Goal: Communication & Community: Answer question/provide support

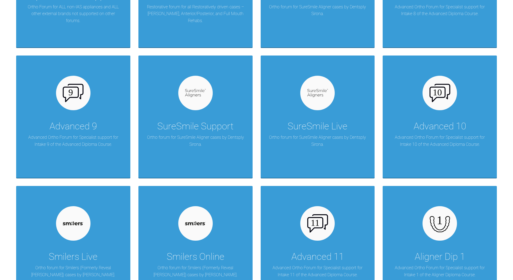
scroll to position [448, 0]
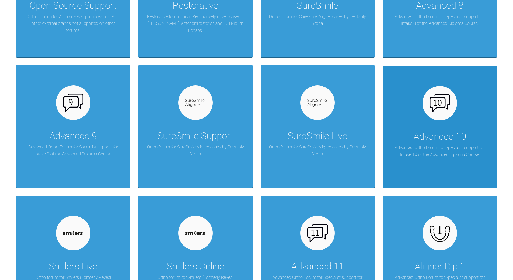
click at [432, 114] on div at bounding box center [440, 103] width 34 height 34
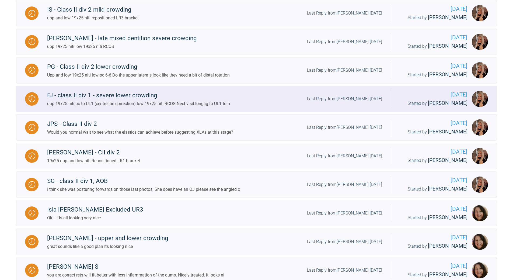
scroll to position [314, 0]
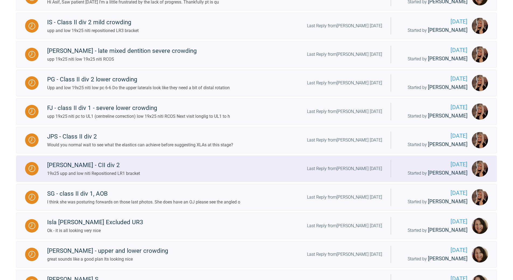
click at [345, 169] on div "Last Reply from [PERSON_NAME] [DATE]" at bounding box center [344, 168] width 75 height 7
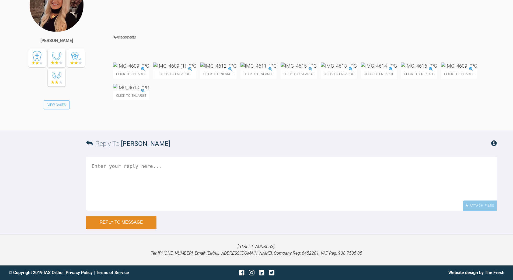
scroll to position [5738, 0]
click at [219, 196] on textarea at bounding box center [291, 184] width 411 height 54
type textarea "looking nice - once evertone is happy debond"
click at [128, 229] on button "Reply to Message" at bounding box center [121, 222] width 70 height 13
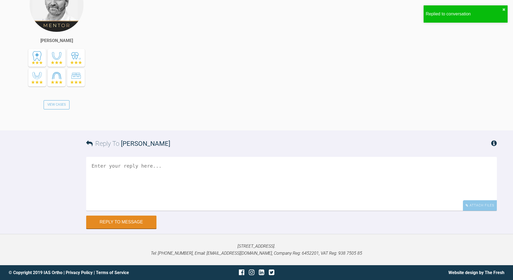
scroll to position [5969, 0]
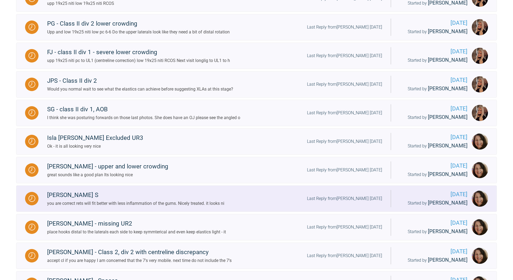
scroll to position [331, 0]
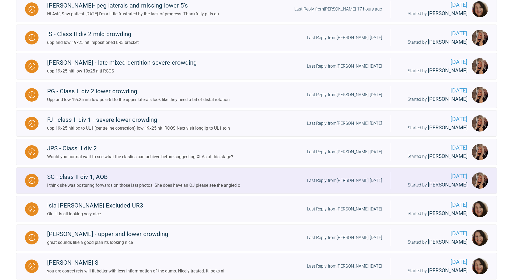
click at [354, 181] on div "Last Reply from [PERSON_NAME] [DATE]" at bounding box center [344, 180] width 75 height 7
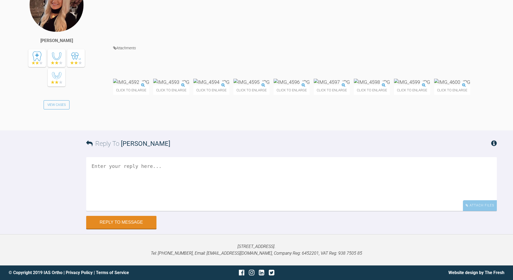
scroll to position [4557, 0]
click at [187, 210] on textarea at bounding box center [291, 184] width 411 height 54
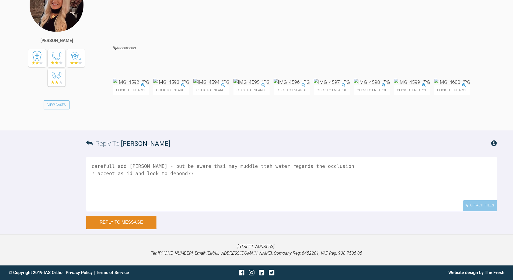
click at [109, 211] on textarea "carefull add [PERSON_NAME] - but be aware thsi may muddle tteh water regards th…" at bounding box center [291, 184] width 411 height 54
click at [114, 207] on textarea "carefull add [PERSON_NAME] - but be aware thsi may muddle tteh water regards th…" at bounding box center [291, 184] width 411 height 54
drag, startPoint x: 92, startPoint y: 208, endPoint x: 94, endPoint y: 206, distance: 3.2
click at [92, 208] on textarea "carefully add [PERSON_NAME] - but be aware thsi may muddle tteh water regards t…" at bounding box center [291, 184] width 411 height 54
click at [202, 206] on textarea "can carefully add [PERSON_NAME] - but be aware thsi may muddle tteh water regar…" at bounding box center [291, 184] width 411 height 54
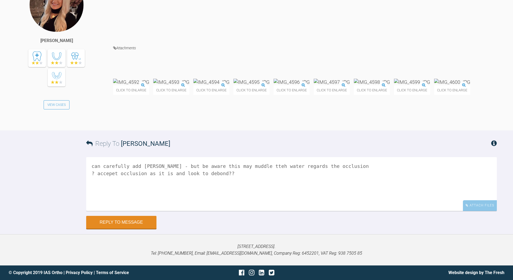
click at [242, 207] on textarea "can carefully add [PERSON_NAME] - but be aware this may muddle tteh water regar…" at bounding box center [291, 184] width 411 height 54
click at [281, 208] on textarea "can carefully add [PERSON_NAME] - but be aware this may muddle the water regard…" at bounding box center [291, 184] width 411 height 54
click at [109, 172] on textarea "can carefully add [PERSON_NAME] - but be aware this may muddle the water regard…" at bounding box center [291, 184] width 411 height 54
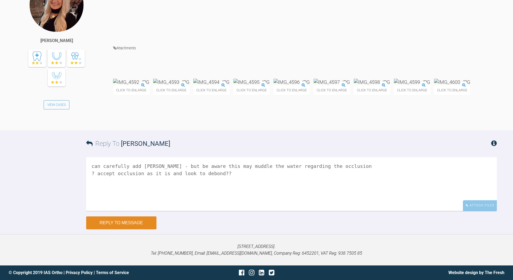
type textarea "can carefully add [PERSON_NAME] - but be aware this may muddle the water regard…"
click at [119, 223] on button "Reply to Message" at bounding box center [121, 222] width 70 height 13
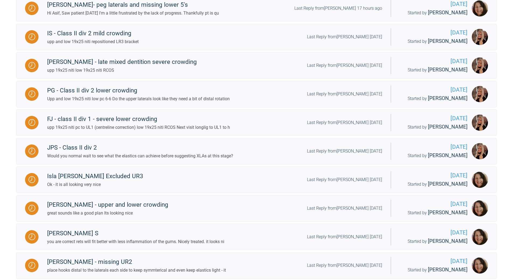
scroll to position [357, 0]
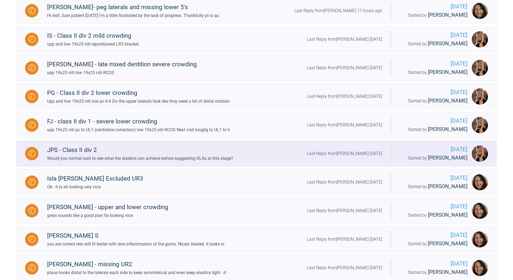
click at [366, 153] on div "Last Reply from [PERSON_NAME] [DATE]" at bounding box center [344, 153] width 75 height 7
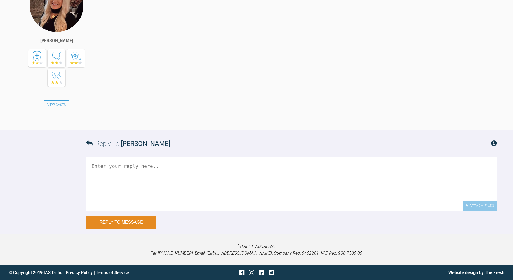
scroll to position [4549, 0]
click at [196, 165] on textarea at bounding box center [291, 184] width 411 height 54
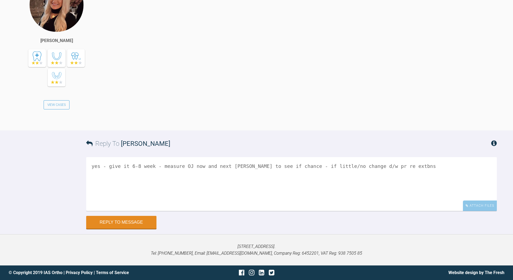
click at [277, 164] on textarea "yes - give it 6-8 week - measure OJ now and next [PERSON_NAME] to see if chance…" at bounding box center [291, 184] width 411 height 54
click at [359, 166] on textarea "yes - give it 6-8 week - measure OJ now and next [PERSON_NAME] to see if change…" at bounding box center [291, 184] width 411 height 54
type textarea "yes - give it 6-8 week - measure OJ now and next [PERSON_NAME] to see if change…"
click at [113, 221] on button "Reply to Message" at bounding box center [121, 222] width 70 height 13
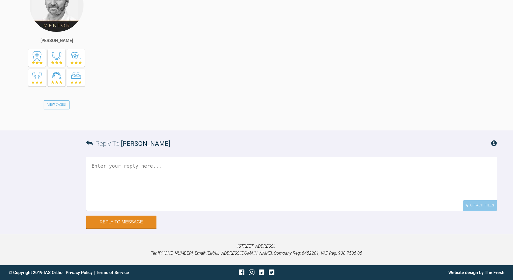
scroll to position [4753, 0]
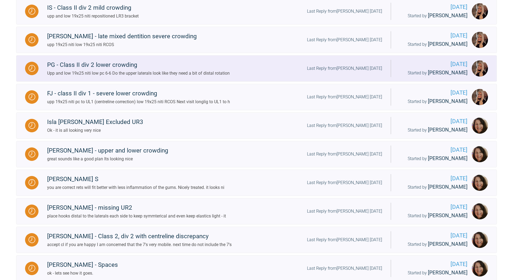
scroll to position [384, 0]
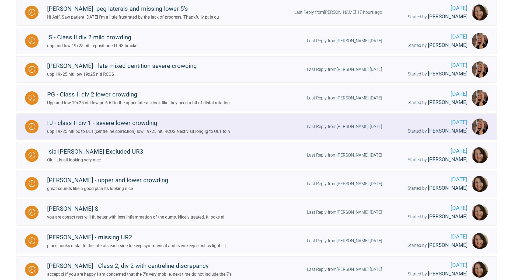
click at [350, 128] on div "Last Reply from [PERSON_NAME] [DATE]" at bounding box center [344, 126] width 75 height 7
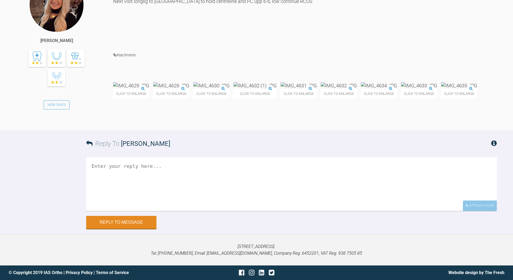
scroll to position [4092, 0]
click at [187, 211] on textarea at bounding box center [291, 184] width 411 height 54
click at [125, 211] on textarea "yep get c/lien correct and OB reduced" at bounding box center [291, 184] width 411 height 54
type textarea "yep get c/line correct and OB reduced"
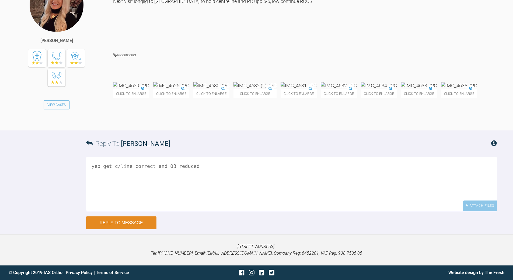
click at [127, 227] on button "Reply to Message" at bounding box center [121, 222] width 70 height 13
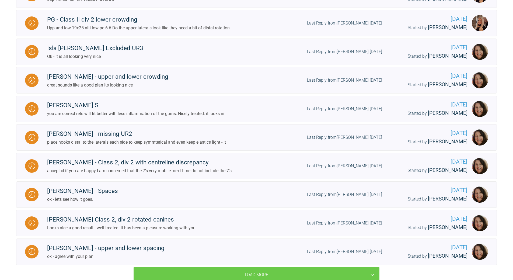
scroll to position [411, 0]
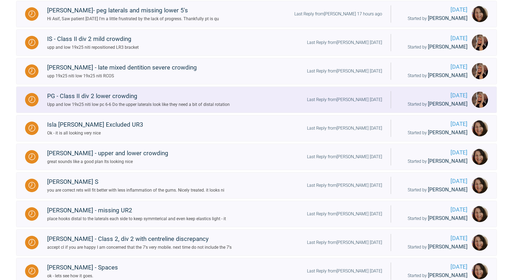
click at [350, 98] on div "Last Reply from [PERSON_NAME] [DATE]" at bounding box center [344, 99] width 75 height 7
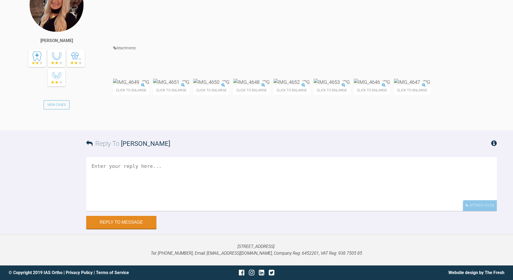
scroll to position [4521, 0]
click at [310, 85] on img at bounding box center [292, 82] width 36 height 7
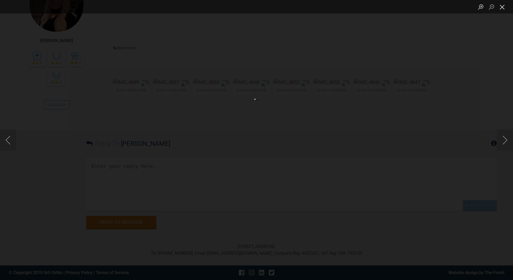
click at [503, 7] on button "Close lightbox" at bounding box center [502, 6] width 11 height 9
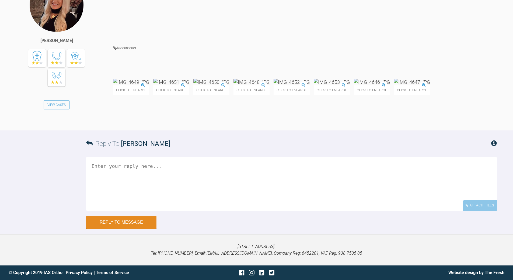
click at [179, 211] on textarea at bounding box center [291, 184] width 411 height 54
click at [127, 211] on textarea "a v littl bit - resite or bend the wire" at bounding box center [291, 184] width 411 height 54
click at [208, 211] on textarea "a v littl bite - resite or bend the wire" at bounding box center [291, 184] width 411 height 54
click at [143, 211] on textarea "a v littl bite - resite or bend the wire detail, close space sand look to debon…" at bounding box center [291, 184] width 411 height 54
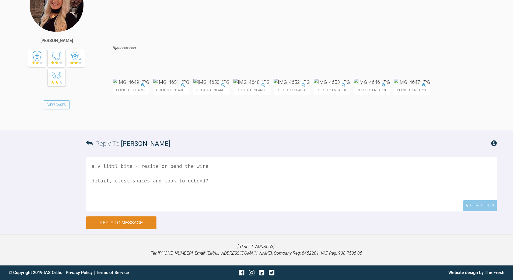
type textarea "a v littl bite - resite or bend the wire detail, close spaces and look to debon…"
click at [124, 222] on button "Reply to Message" at bounding box center [121, 222] width 70 height 13
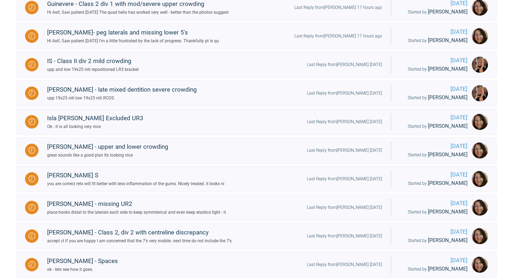
scroll to position [411, 0]
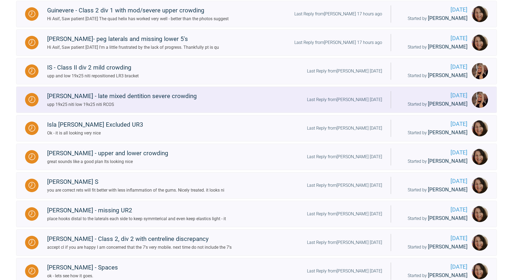
click at [364, 96] on div "[PERSON_NAME] - late mixed dentition severe crowding upp 19x25 niti low 19x25 n…" at bounding box center [215, 99] width 352 height 16
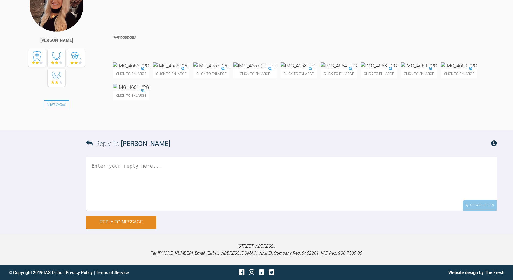
scroll to position [4349, 0]
click at [204, 211] on textarea at bounding box center [291, 184] width 411 height 54
click at [111, 211] on textarea "PC and lose teh slaces - loose teh lacbacks to ade space closure form behind" at bounding box center [291, 184] width 411 height 54
click at [140, 211] on textarea "PC and close teh slaces - loose teh lacbacks to ade space closure form behind" at bounding box center [291, 184] width 411 height 54
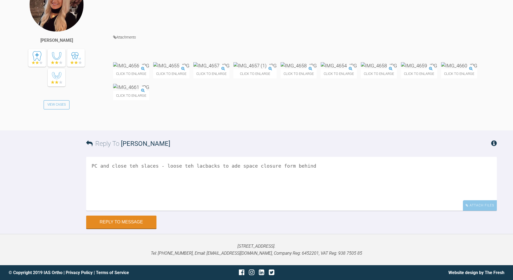
click at [140, 211] on textarea "PC and close teh slaces - loose teh lacbacks to ade space closure form behind" at bounding box center [291, 184] width 411 height 54
click at [170, 211] on textarea "PC and close spaces - loose teh lacbacks to ade space closure form behind" at bounding box center [291, 184] width 411 height 54
click at [213, 211] on textarea "PC and close spaces - loose the lacbacks to ade space closure form behind" at bounding box center [291, 184] width 411 height 54
click at [210, 211] on textarea "PC and close spaces - loose the lacbacks to ade space closure form behind" at bounding box center [291, 184] width 411 height 54
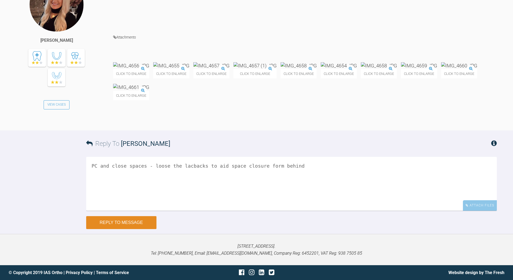
type textarea "PC and close spaces - loose the lacbacks to aid space closure form behind"
click at [104, 218] on button "Reply to Message" at bounding box center [121, 222] width 70 height 13
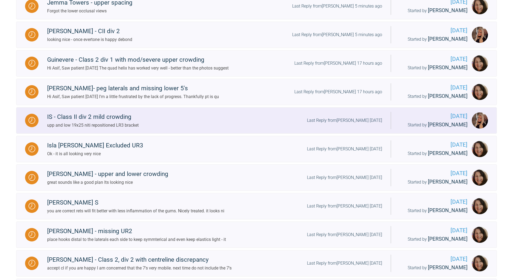
scroll to position [438, 0]
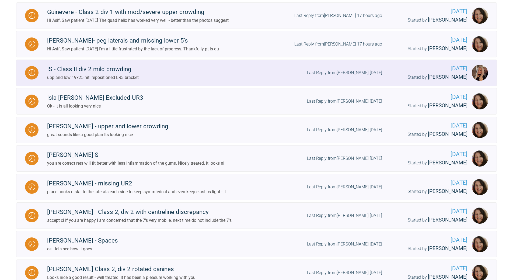
click at [352, 75] on div "Last Reply from [PERSON_NAME] [DATE]" at bounding box center [344, 72] width 75 height 7
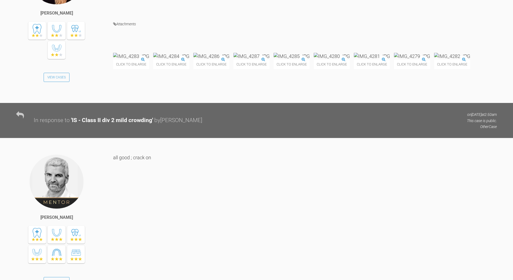
scroll to position [5267, 0]
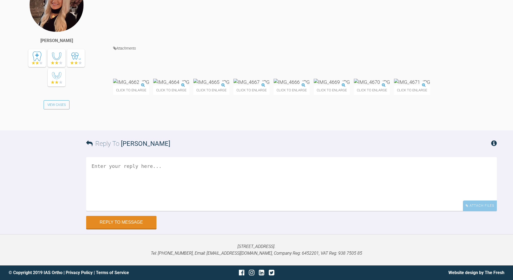
click at [227, 211] on textarea at bounding box center [291, 184] width 411 height 54
type textarea "m"
click at [149, 211] on textarea "nice - complete detaisl and when everyone happy - debond" at bounding box center [291, 184] width 411 height 54
type textarea "nice - complete detailing and when everyone happy - debond"
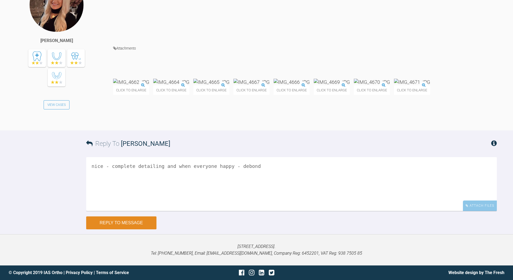
click at [131, 224] on button "Reply to Message" at bounding box center [121, 222] width 70 height 13
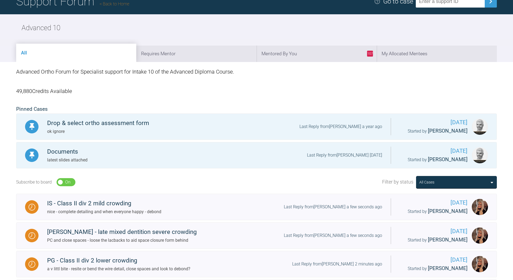
scroll to position [7, 0]
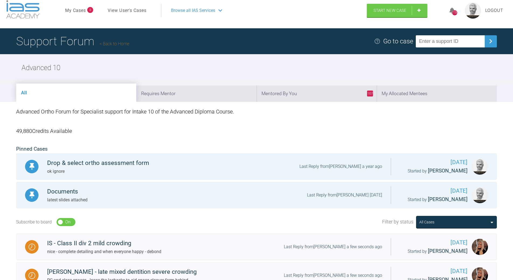
click at [114, 43] on link "Back to Home" at bounding box center [115, 43] width 30 height 5
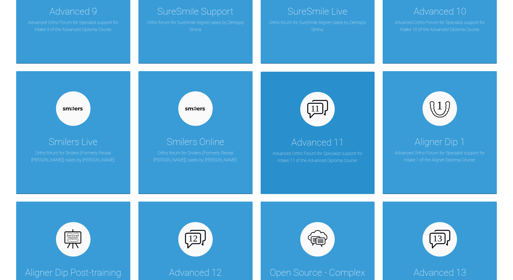
click at [326, 133] on div "Advanced 11 Advanced Ortho Forum for Specialist support for Intake 11 of the Ad…" at bounding box center [318, 133] width 114 height 122
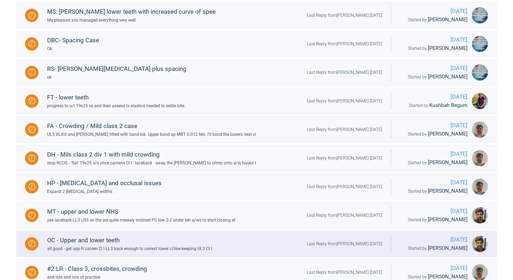
scroll to position [304, 0]
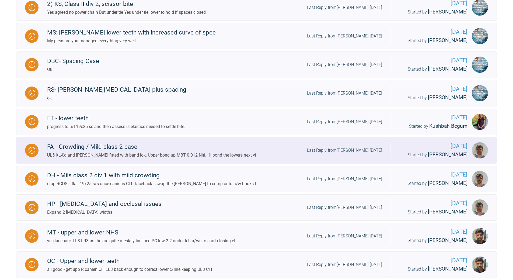
click at [350, 148] on div "Last Reply from [PERSON_NAME] [DATE]" at bounding box center [344, 150] width 75 height 7
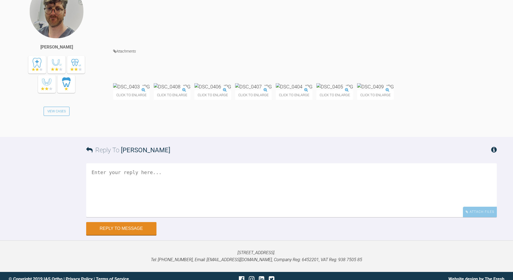
scroll to position [2201, 0]
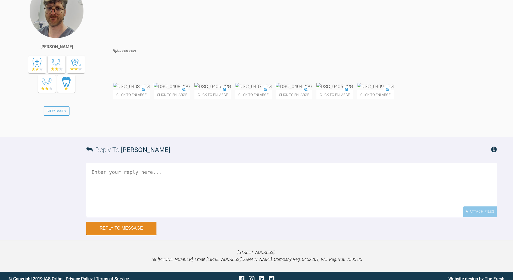
click at [357, 90] on img at bounding box center [375, 86] width 37 height 7
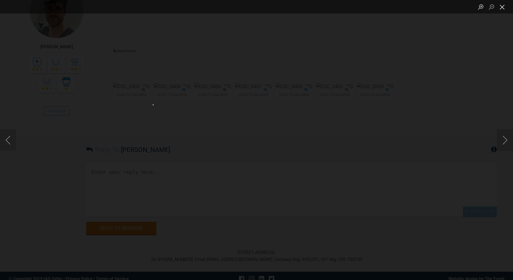
click at [505, 5] on button "Close lightbox" at bounding box center [502, 6] width 11 height 9
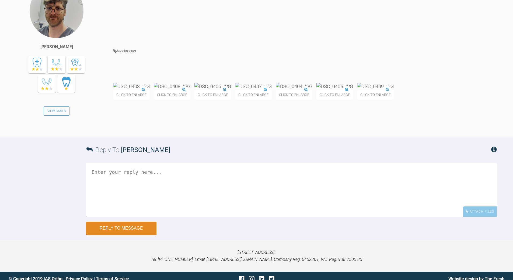
click at [357, 90] on img at bounding box center [375, 86] width 37 height 7
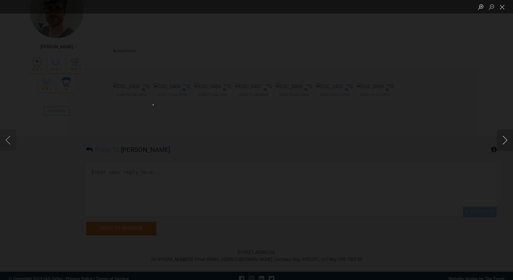
click at [506, 140] on button "Next image" at bounding box center [505, 140] width 16 height 22
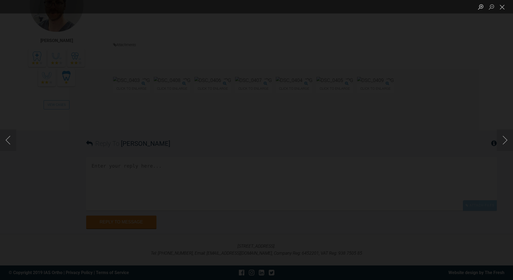
scroll to position [2228, 0]
click at [502, 9] on button "Close lightbox" at bounding box center [502, 6] width 11 height 9
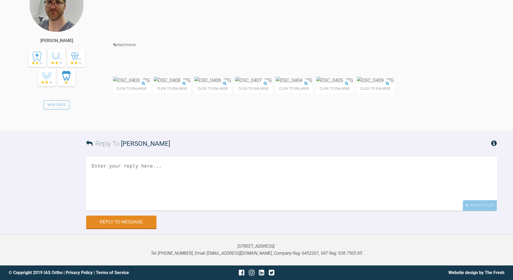
scroll to position [2237, 0]
click at [148, 192] on textarea at bounding box center [291, 184] width 411 height 54
click at [98, 192] on textarea "bodn [PERSON_NAME] with GIC - its in there 'long term' PC retarct UR4 UL4" at bounding box center [291, 184] width 411 height 54
click at [109, 193] on textarea "bond nace with GIC - its in there 'long term' PC retarct UR4 UL4" at bounding box center [291, 184] width 411 height 54
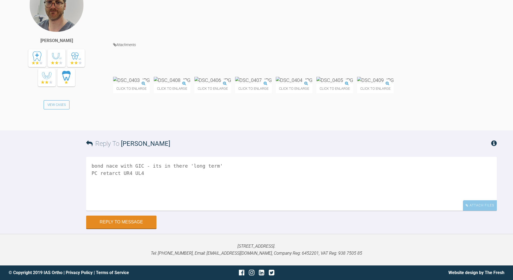
click at [111, 192] on textarea "bond nace with GIC - its in there 'long term' PC retarct UR4 UL4" at bounding box center [291, 184] width 411 height 54
click at [220, 192] on textarea "[PERSON_NAME] with GIC - its in there 'long term' PC retarct UR4 UL4" at bounding box center [291, 184] width 411 height 54
click at [261, 192] on textarea "[PERSON_NAME] with GIC - its in there 'long term' - band lock is short term ie …" at bounding box center [291, 184] width 411 height 54
type textarea "[PERSON_NAME] with GIC - its in there 'long term' - band lock is for short term…"
click at [130, 229] on button "Reply to Message" at bounding box center [121, 222] width 70 height 13
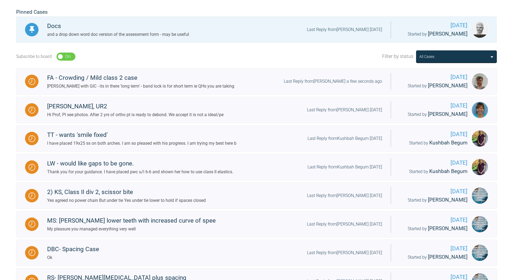
scroll to position [142, 0]
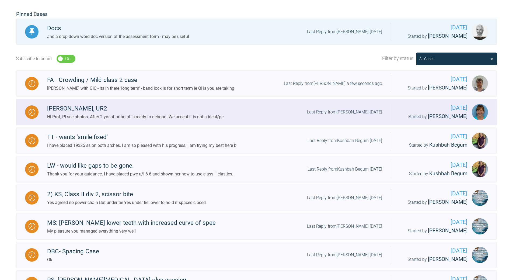
click at [338, 111] on div "Last Reply from [PERSON_NAME] [DATE]" at bounding box center [344, 112] width 75 height 7
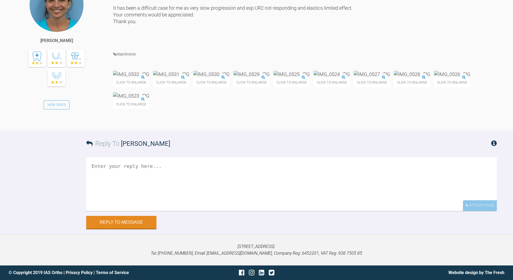
scroll to position [18357, 0]
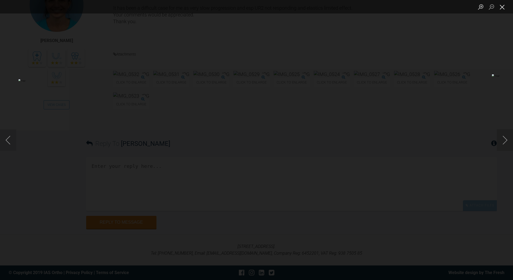
drag, startPoint x: 501, startPoint y: 7, endPoint x: 489, endPoint y: 8, distance: 11.6
click at [501, 7] on button "Close lightbox" at bounding box center [502, 6] width 11 height 9
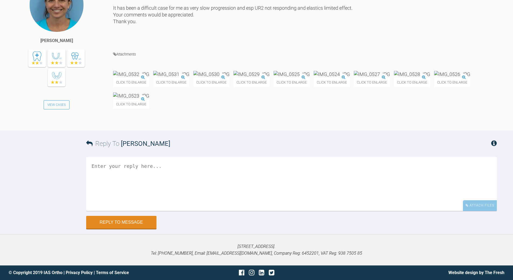
drag, startPoint x: 167, startPoint y: 121, endPoint x: 183, endPoint y: 128, distance: 17.8
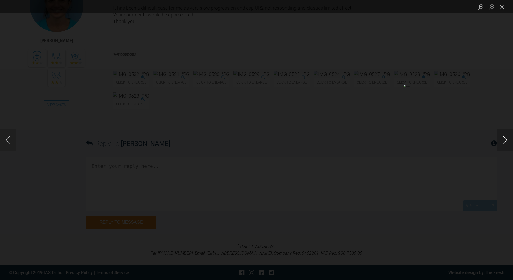
click at [505, 139] on button "Next image" at bounding box center [505, 140] width 16 height 22
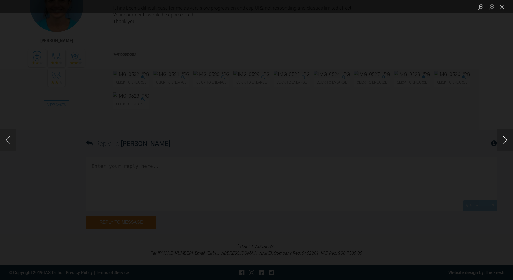
click at [505, 139] on button "Next image" at bounding box center [505, 140] width 16 height 22
click at [501, 8] on button "Close lightbox" at bounding box center [502, 6] width 11 height 9
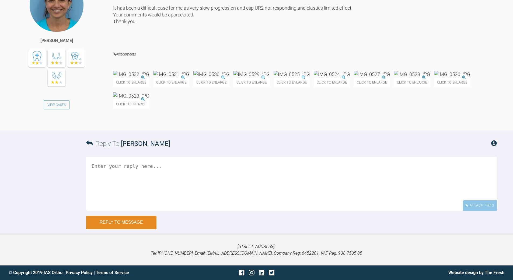
scroll to position [18924, 0]
click at [149, 99] on img at bounding box center [131, 95] width 36 height 7
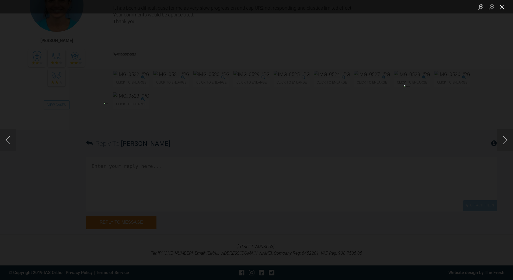
click at [501, 7] on button "Close lightbox" at bounding box center [502, 6] width 11 height 9
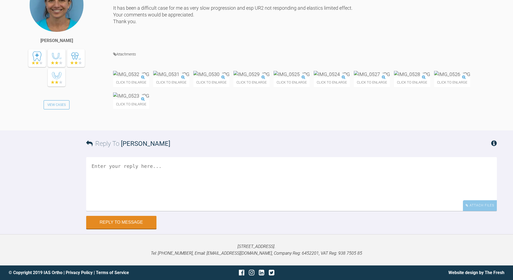
click at [170, 189] on textarea at bounding box center [291, 184] width 411 height 54
drag, startPoint x: 165, startPoint y: 166, endPoint x: 170, endPoint y: 164, distance: 4.7
click at [168, 165] on textarea "looks good -big improvment form start if everyone is happy good to debond" at bounding box center [291, 184] width 411 height 54
type textarea "looks good -big improvment from start if everyone is happy good to debond"
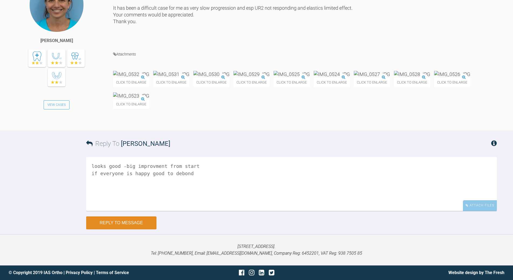
drag, startPoint x: 134, startPoint y: 217, endPoint x: 137, endPoint y: 216, distance: 2.9
click at [134, 217] on button "Reply to Message" at bounding box center [121, 222] width 70 height 13
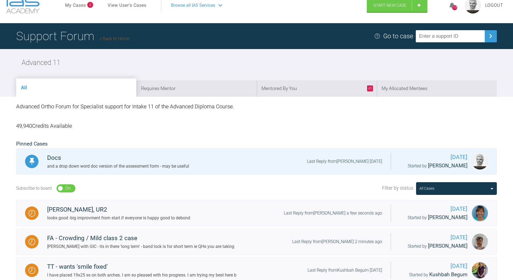
scroll to position [7, 0]
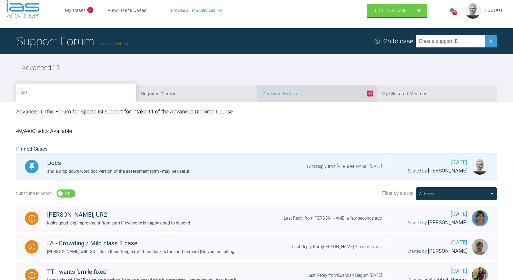
click at [346, 92] on li "45 Mentored By You" at bounding box center [317, 93] width 120 height 16
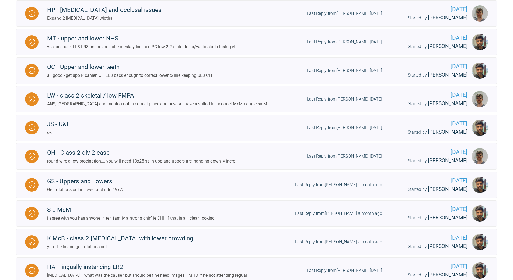
scroll to position [277, 0]
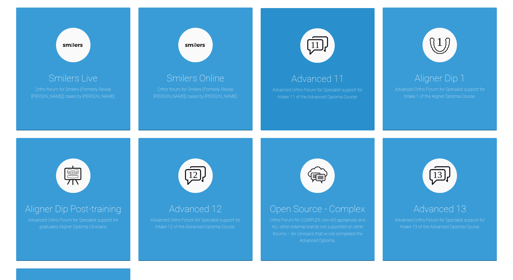
scroll to position [627, 0]
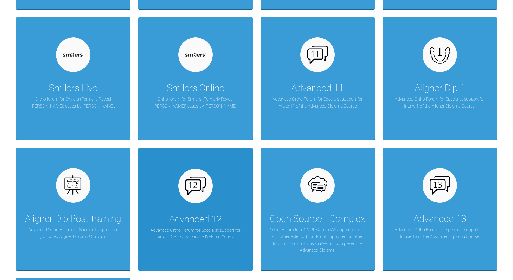
click at [207, 185] on div at bounding box center [195, 186] width 34 height 34
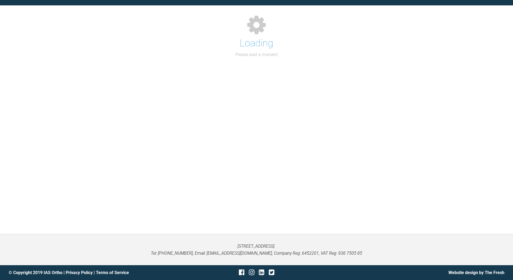
scroll to position [579, 0]
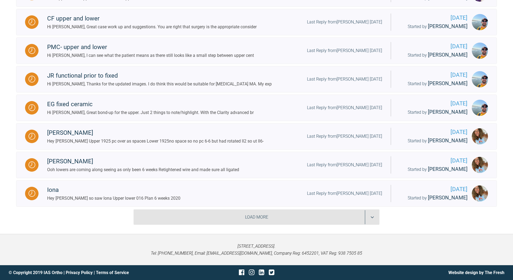
click at [370, 216] on div "Load More" at bounding box center [257, 217] width 246 height 16
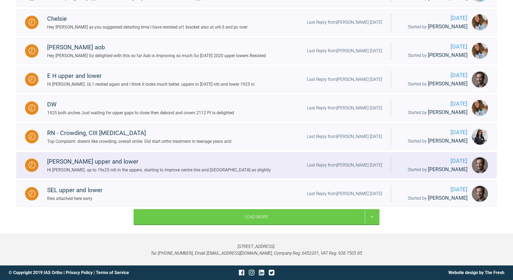
scroll to position [1216, 0]
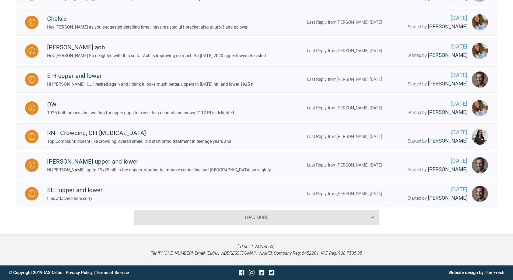
click at [375, 218] on div "Load More" at bounding box center [257, 218] width 246 height 16
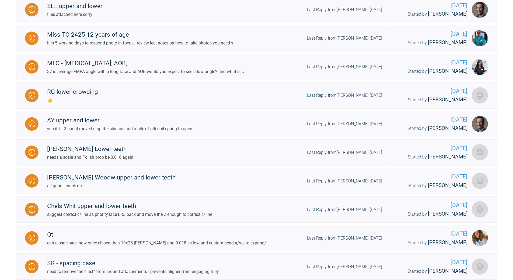
scroll to position [1324, 0]
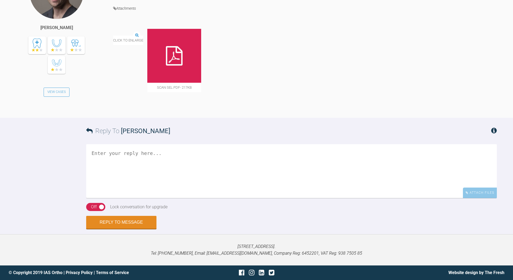
scroll to position [921, 0]
click at [144, 36] on img at bounding box center [128, 32] width 31 height 7
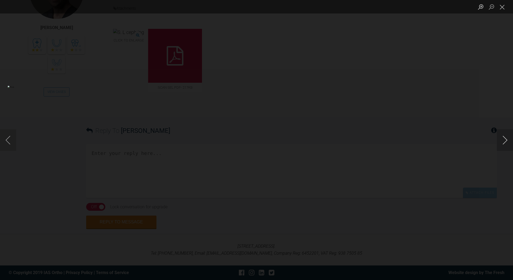
click at [506, 140] on button "Next image" at bounding box center [505, 140] width 16 height 22
click at [505, 8] on button "Close lightbox" at bounding box center [502, 6] width 11 height 9
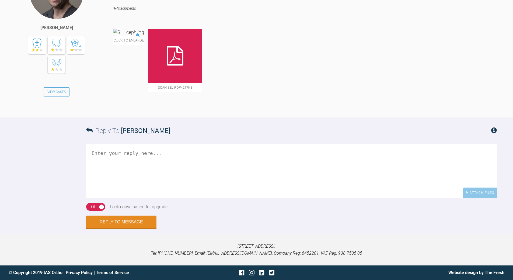
click at [195, 66] on div at bounding box center [175, 56] width 54 height 54
click at [173, 155] on textarea at bounding box center [291, 171] width 411 height 54
drag, startPoint x: 101, startPoint y: 153, endPoint x: 105, endPoint y: 149, distance: 5.5
click at [102, 153] on textarea "yesp V [PERSON_NAME] and VERY proclined uppers it a close spaces 'tidy' up" at bounding box center [291, 171] width 411 height 54
click at [165, 161] on textarea "yes V [PERSON_NAME] and VERY proclined uppers it a close spaces 'tidy' up" at bounding box center [291, 171] width 411 height 54
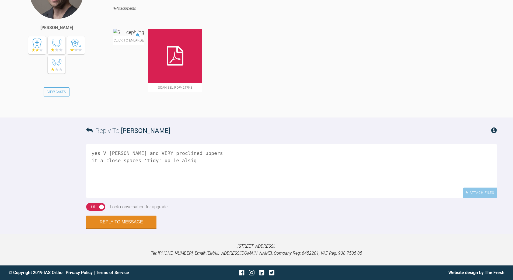
click at [140, 160] on textarea "yes V [PERSON_NAME] and VERY proclined uppers it a close spaces 'tidy' up ie al…" at bounding box center [291, 171] width 411 height 54
drag, startPoint x: 169, startPoint y: 159, endPoint x: 179, endPoint y: 161, distance: 10.0
click at [182, 160] on textarea "yes V [PERSON_NAME] and VERY proclined uppers it a close spaces and 'tidy' up i…" at bounding box center [291, 171] width 411 height 54
drag, startPoint x: 152, startPoint y: 158, endPoint x: 202, endPoint y: 158, distance: 50.6
click at [203, 159] on textarea "yes V [PERSON_NAME] and VERY proclined uppers it a close spaces and 'tidy' up i…" at bounding box center [291, 171] width 411 height 54
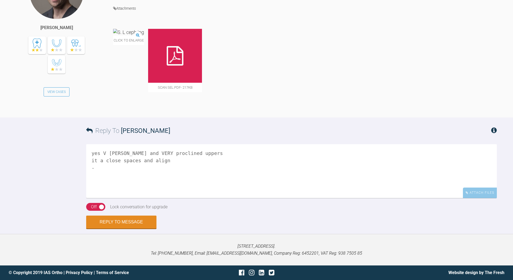
click at [168, 161] on textarea "yes V [PERSON_NAME] and VERY proclined uppers it a close spaces and align -" at bounding box center [291, 171] width 411 height 54
click at [182, 175] on textarea "yes V [PERSON_NAME] and VERY proclined uppers it a close spaces and align maina…" at bounding box center [291, 171] width 411 height 54
click at [201, 173] on textarea "yes V [PERSON_NAME] and VERY proclined uppers it a close spaces and align maina…" at bounding box center [291, 171] width 411 height 54
type textarea "yes V [PERSON_NAME] and VERY proclined uppers it a close spaces and align maina…"
click at [101, 207] on div "On Off" at bounding box center [95, 207] width 19 height 8
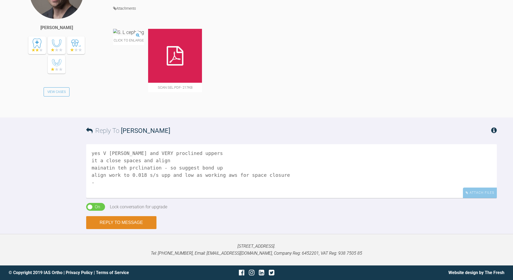
click at [116, 220] on button "Reply to Message" at bounding box center [121, 222] width 70 height 13
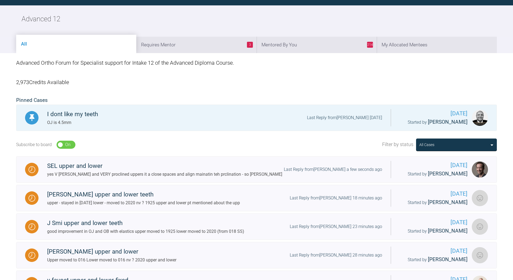
scroll to position [579, 0]
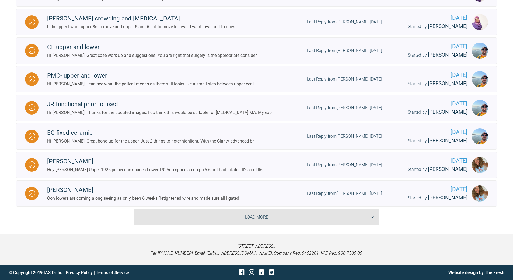
click at [377, 220] on div "Load More" at bounding box center [257, 217] width 246 height 16
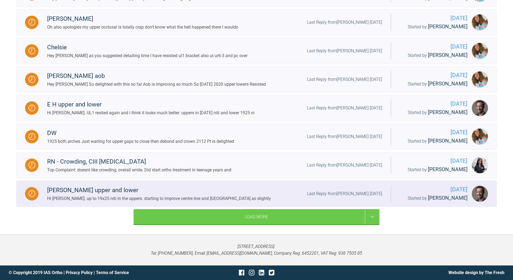
scroll to position [1216, 0]
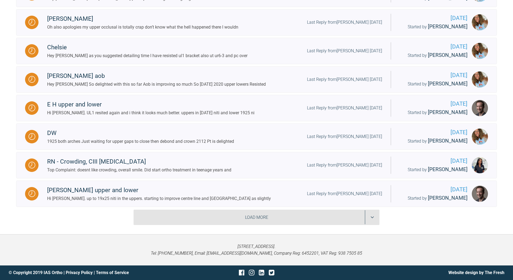
click at [370, 212] on div "Load More" at bounding box center [257, 218] width 246 height 16
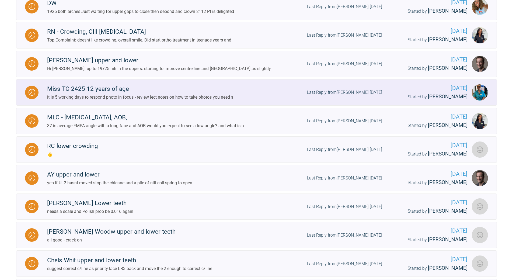
scroll to position [1324, 0]
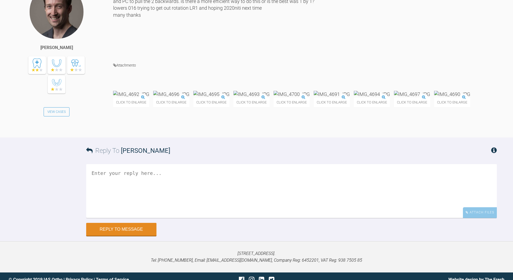
scroll to position [1826, 0]
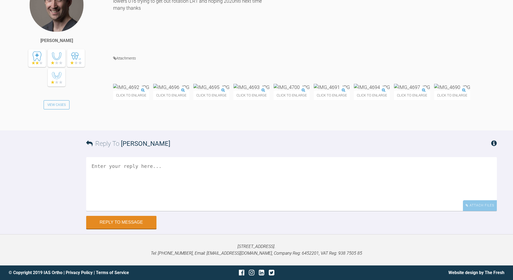
click at [163, 211] on textarea at bounding box center [291, 184] width 411 height 54
click at [138, 211] on textarea "1x1 is best - tooeasy to loose anchorage and not get there" at bounding box center [291, 184] width 411 height 54
click at [310, 91] on img at bounding box center [292, 87] width 36 height 7
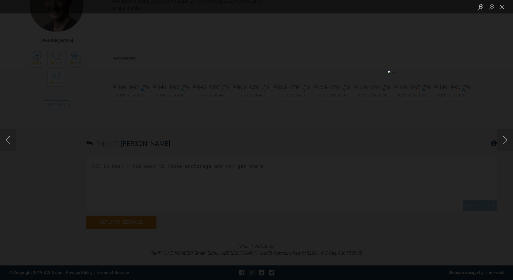
click at [509, 9] on ul "Lightbox" at bounding box center [494, 6] width 38 height 13
click at [504, 11] on button "Close lightbox" at bounding box center [502, 6] width 11 height 9
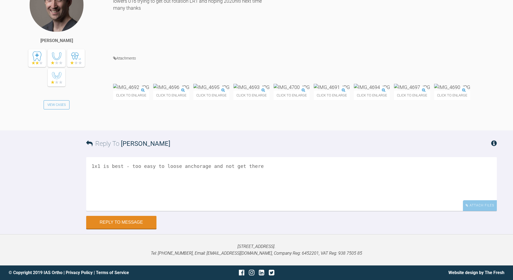
click at [271, 211] on textarea "1x1 is best - too easy to loose anchorage and not get there" at bounding box center [291, 184] width 411 height 54
type textarea "1x1 is best - too easy to loose anchorage and not get there 20x20 low and tie i…"
click at [140, 227] on button "Reply to Message" at bounding box center [121, 222] width 70 height 13
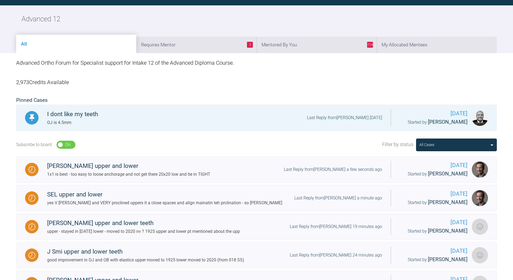
scroll to position [579, 0]
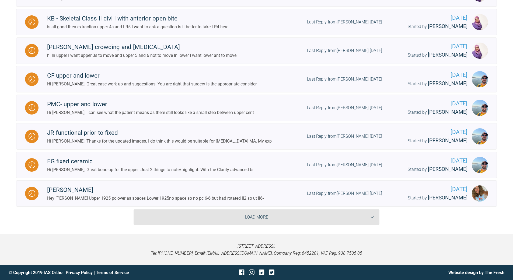
click at [371, 212] on div "Load More" at bounding box center [257, 217] width 246 height 16
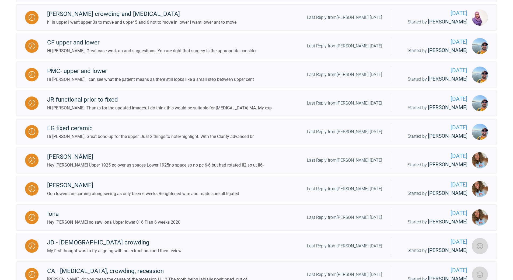
scroll to position [1216, 0]
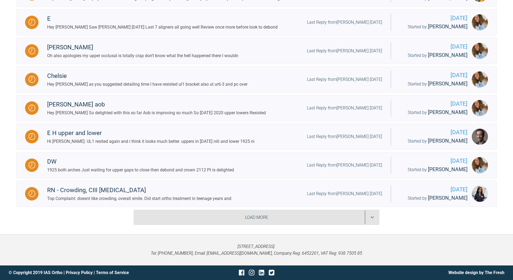
click at [371, 212] on div "Load More" at bounding box center [257, 218] width 246 height 16
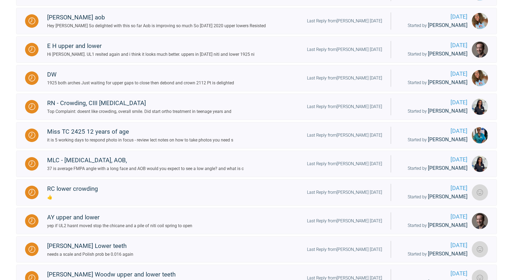
scroll to position [1828, 0]
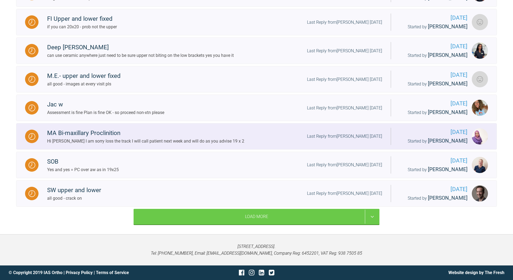
click at [354, 133] on div "Last Reply from [PERSON_NAME] [DATE]" at bounding box center [344, 136] width 75 height 7
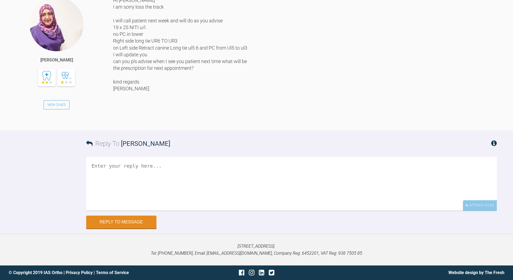
scroll to position [5758, 0]
click at [166, 172] on textarea at bounding box center [291, 184] width 411 height 54
click at [99, 173] on textarea "see pt at 6 wk intervas is optimum" at bounding box center [291, 184] width 411 height 54
click at [209, 169] on textarea "seeing pt at 6 wk intervas is optimum" at bounding box center [291, 184] width 411 height 54
click at [156, 186] on textarea "seeing pt at 6 wk intervas is optimum let me see images when [PERSON_NAME] adju…" at bounding box center [291, 184] width 411 height 54
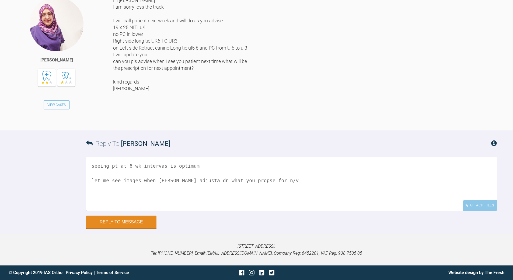
click at [156, 186] on textarea "seeing pt at 6 wk intervas is optimum let me see images when [PERSON_NAME] adju…" at bounding box center [291, 184] width 411 height 54
click at [281, 186] on textarea "seeing pt at 6 wk intervas is optimum let me see images when you adjust, what y…" at bounding box center [291, 184] width 411 height 54
drag, startPoint x: 303, startPoint y: 187, endPoint x: 306, endPoint y: 186, distance: 3.0
click at [303, 187] on textarea "seeing pt at 6 wk intervas is optimum let me see images when you adjust, what y…" at bounding box center [291, 184] width 411 height 54
type textarea "seeing pt at 6 wk intervas is optimum let me see images when you adjust, what y…"
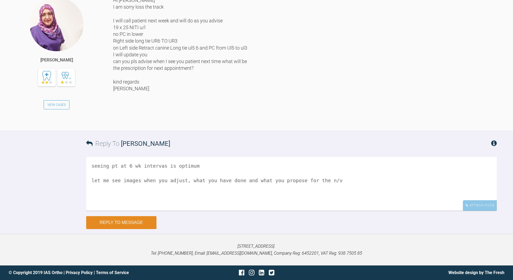
click at [124, 225] on button "Reply to Message" at bounding box center [121, 222] width 70 height 13
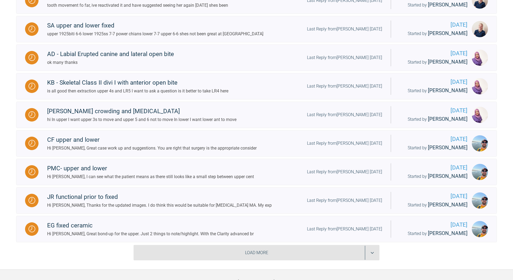
scroll to position [571, 0]
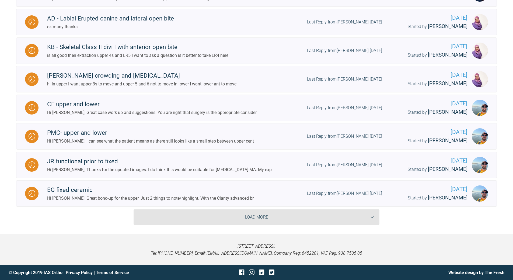
click at [376, 217] on div "Load More" at bounding box center [257, 217] width 246 height 16
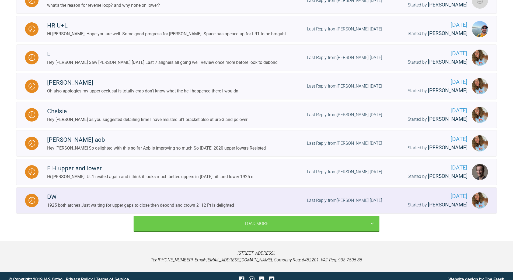
scroll to position [1190, 0]
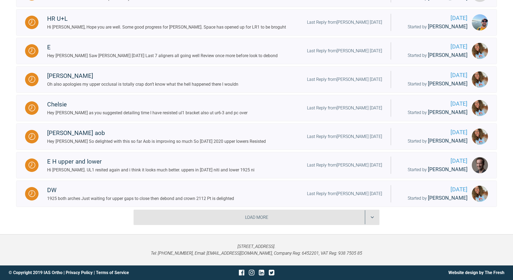
click at [373, 225] on div "Load More" at bounding box center [257, 218] width 246 height 16
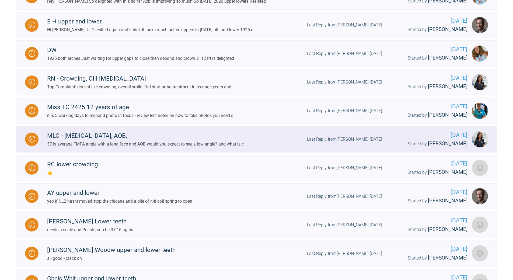
scroll to position [1271, 0]
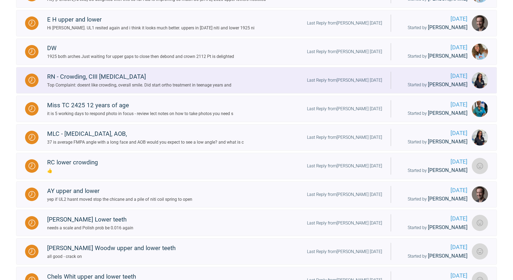
click at [355, 84] on div "Last Reply from [PERSON_NAME] [DATE]" at bounding box center [344, 80] width 75 height 7
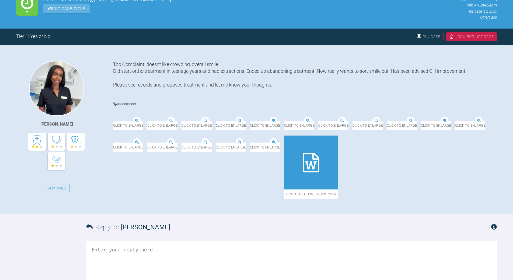
scroll to position [83, 0]
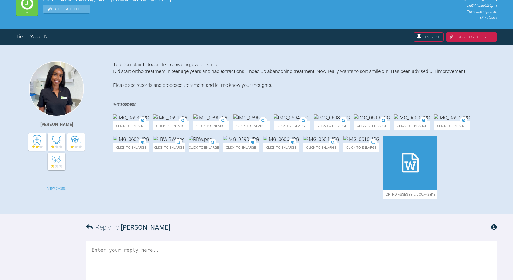
click at [402, 172] on icon at bounding box center [410, 162] width 17 height 19
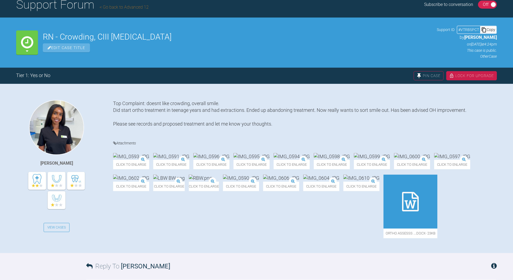
scroll to position [29, 0]
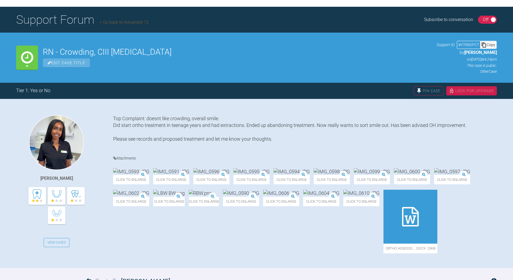
click at [486, 45] on icon at bounding box center [483, 44] width 5 height 5
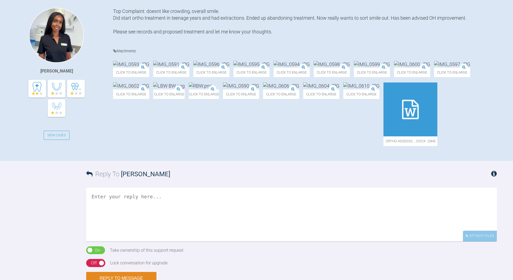
scroll to position [137, 0]
click at [343, 89] on img at bounding box center [361, 85] width 36 height 7
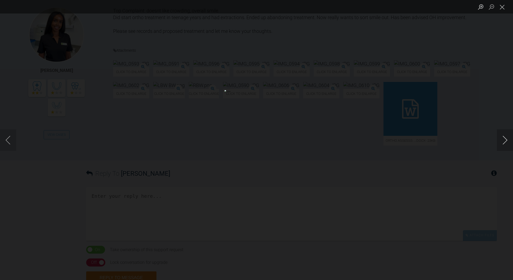
click at [505, 139] on button "Next image" at bounding box center [505, 140] width 16 height 22
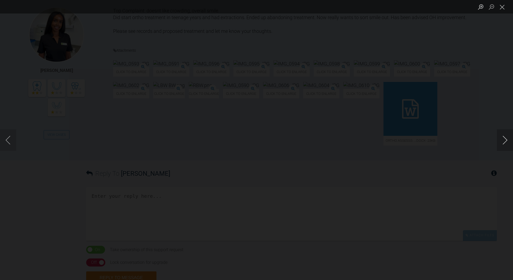
click at [505, 139] on button "Next image" at bounding box center [505, 140] width 16 height 22
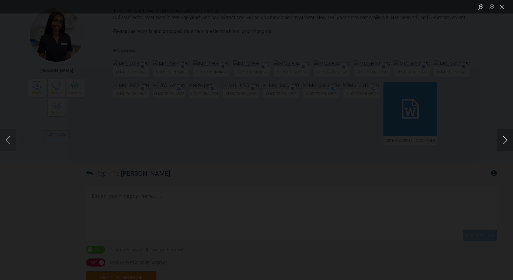
click at [505, 139] on button "Next image" at bounding box center [505, 140] width 16 height 22
click at [499, 8] on button "Close lightbox" at bounding box center [502, 6] width 11 height 9
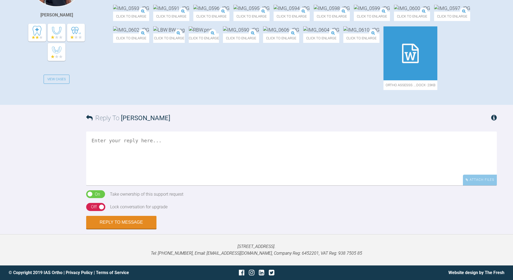
scroll to position [244, 0]
click at [151, 166] on textarea at bounding box center [291, 158] width 411 height 54
type textarea "assesment si ok are you correcting teh Xbite??"
click at [96, 210] on div "Off" at bounding box center [94, 206] width 6 height 7
drag, startPoint x: 122, startPoint y: 253, endPoint x: 108, endPoint y: 239, distance: 19.6
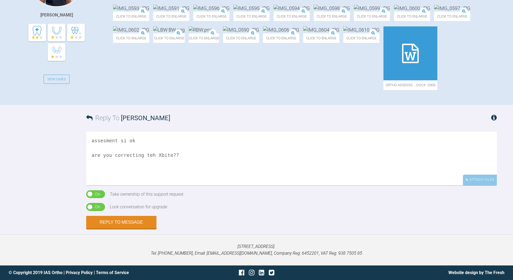
click at [121, 229] on button "Reply to Message" at bounding box center [121, 222] width 70 height 13
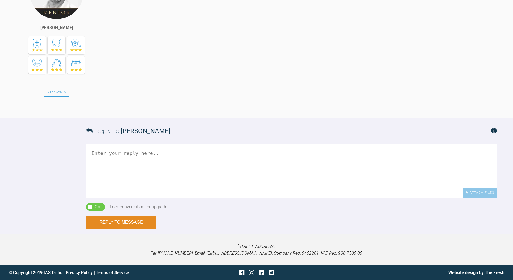
scroll to position [463, 0]
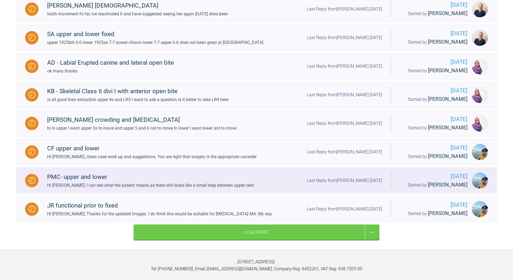
scroll to position [571, 0]
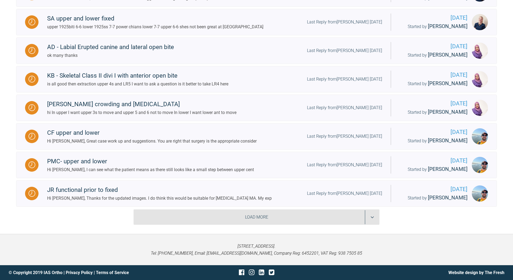
click at [374, 217] on div "Load More" at bounding box center [257, 217] width 246 height 16
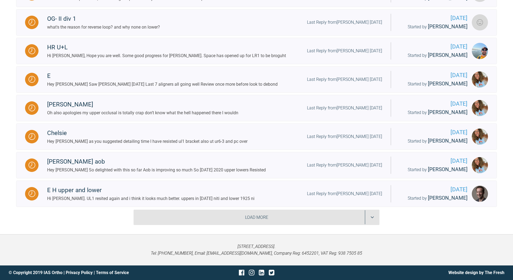
scroll to position [1208, 0]
click at [373, 218] on div "Load More" at bounding box center [257, 218] width 246 height 16
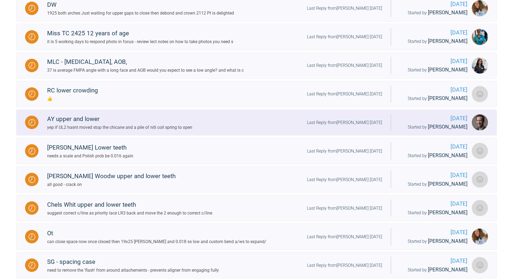
scroll to position [1342, 0]
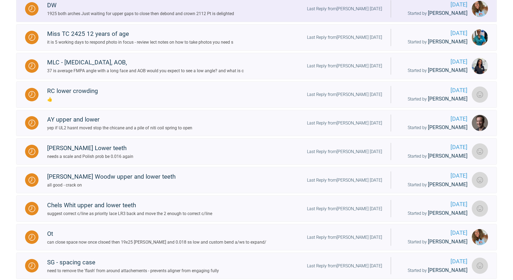
click at [352, 12] on div "Last Reply from [PERSON_NAME] [DATE]" at bounding box center [344, 8] width 75 height 7
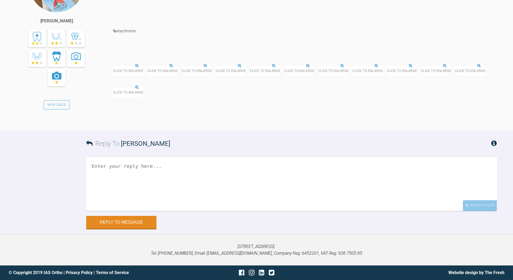
scroll to position [11205, 0]
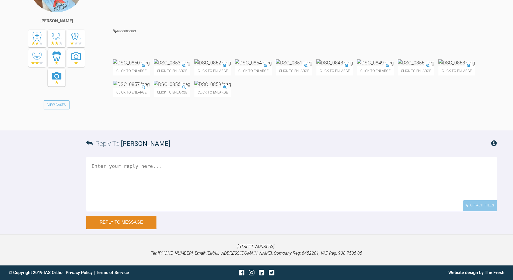
click at [150, 88] on img at bounding box center [131, 84] width 37 height 7
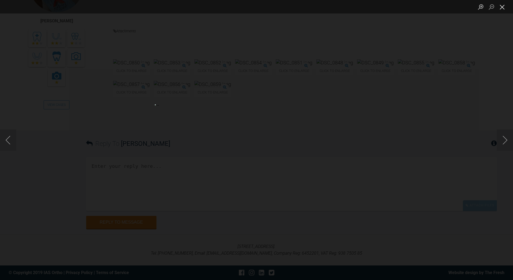
drag, startPoint x: 502, startPoint y: 5, endPoint x: 492, endPoint y: 10, distance: 11.6
click at [502, 5] on button "Close lightbox" at bounding box center [502, 6] width 11 height 9
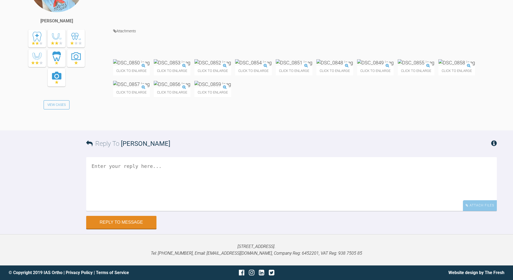
scroll to position [11232, 0]
click at [166, 211] on textarea at bounding box center [291, 184] width 411 height 54
click at [137, 180] on textarea "ideally reduec OJ and oB more so everying is cl I but if everyone si happy - de…" at bounding box center [291, 184] width 411 height 54
click at [231, 167] on textarea "ideally reduec OJ and oB more so everying is cl I but if everyone is happy - de…" at bounding box center [291, 184] width 411 height 54
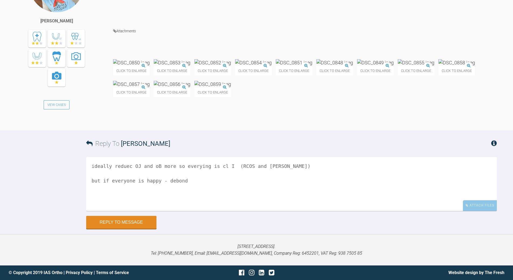
drag, startPoint x: 126, startPoint y: 165, endPoint x: 133, endPoint y: 161, distance: 8.5
click at [126, 165] on textarea "ideally reduec OJ and oB more so everying is cl I (RCOS and [PERSON_NAME]) but …" at bounding box center [291, 184] width 411 height 54
drag, startPoint x: 152, startPoint y: 166, endPoint x: 154, endPoint y: 163, distance: 3.3
click at [152, 166] on textarea "ideally reduce OJ and oB more so everying is cl I (RCOS and [PERSON_NAME]) but …" at bounding box center [291, 184] width 411 height 54
type textarea "ideally reduce OJ and OB more so everying is cl I (RCOS and [PERSON_NAME]) but …"
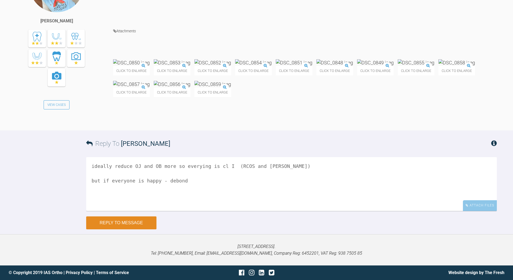
click at [121, 224] on button "Reply to Message" at bounding box center [121, 222] width 70 height 13
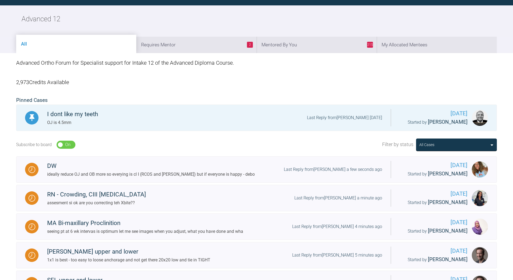
scroll to position [579, 0]
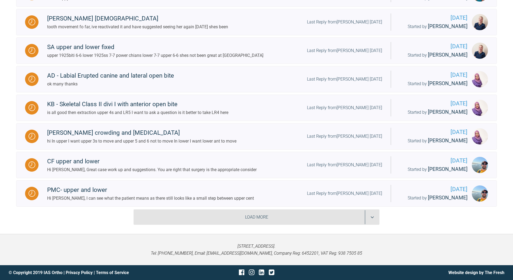
click at [375, 213] on div "Load More" at bounding box center [257, 217] width 246 height 16
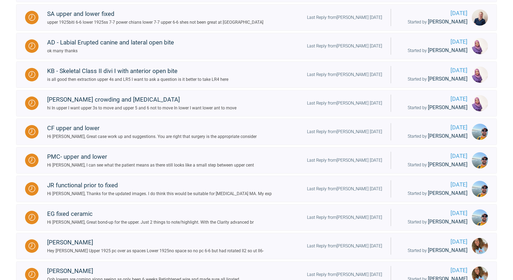
scroll to position [1208, 0]
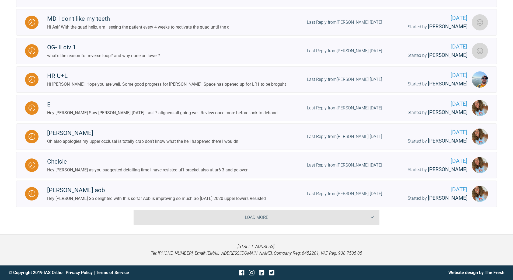
drag, startPoint x: 371, startPoint y: 216, endPoint x: 372, endPoint y: 209, distance: 6.6
click at [371, 215] on div "Load More" at bounding box center [257, 218] width 246 height 16
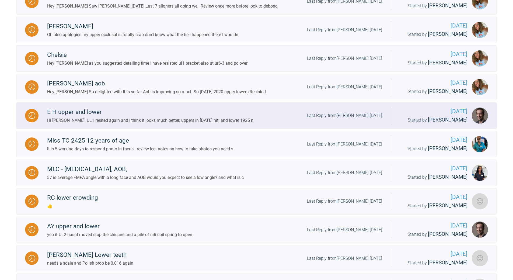
scroll to position [1209, 0]
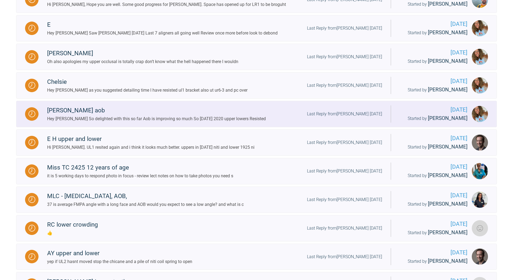
click at [364, 117] on div "Last Reply from [PERSON_NAME] [DATE]" at bounding box center [344, 113] width 75 height 7
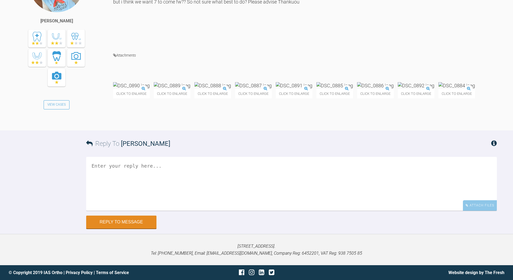
scroll to position [5336, 0]
click at [157, 163] on textarea at bounding box center [291, 184] width 411 height 54
click at [148, 165] on textarea "get into 19x25 LR space - do u andt to replace 'missing' tooth or try and close…" at bounding box center [291, 184] width 411 height 54
click at [140, 211] on textarea "get into 19x25 LR space - do u andt to replace 'missing' tooth or try and close…" at bounding box center [291, 184] width 411 height 54
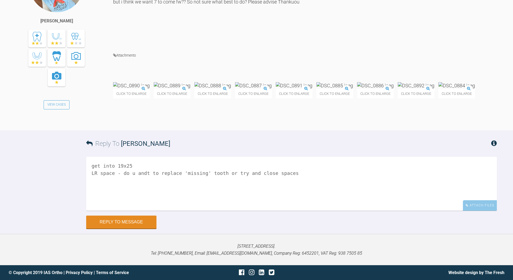
click at [140, 211] on textarea "get into 19x25 LR space - do u andt to replace 'missing' tooth or try and close…" at bounding box center [291, 184] width 411 height 54
type textarea "get into 19x25 LR space - do u want to replace 'missing' tooth or try and close…"
click at [139, 221] on button "Reply to Message" at bounding box center [121, 222] width 70 height 13
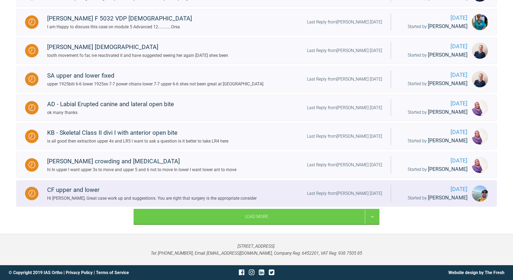
scroll to position [587, 0]
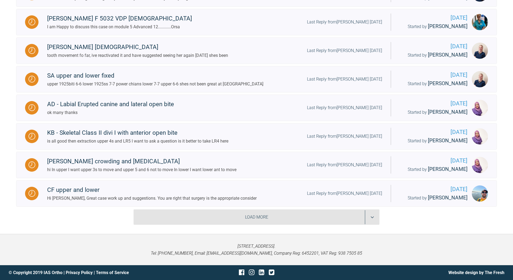
click at [370, 213] on div "Load More" at bounding box center [257, 217] width 246 height 16
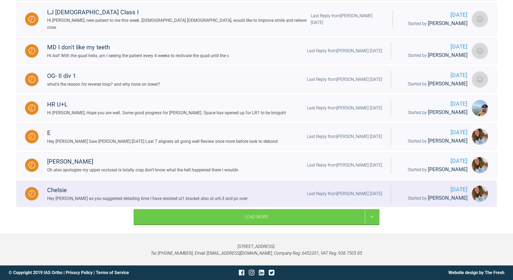
scroll to position [1207, 0]
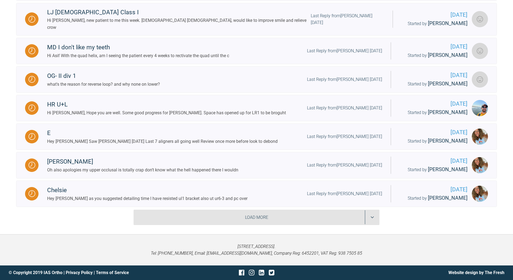
click at [372, 213] on div "Load More" at bounding box center [257, 218] width 246 height 16
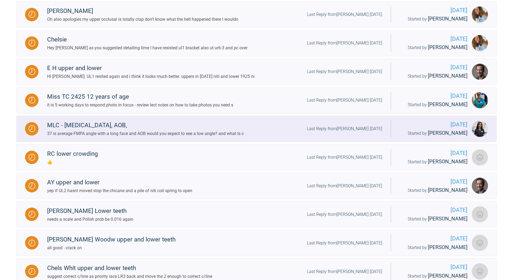
scroll to position [1288, 0]
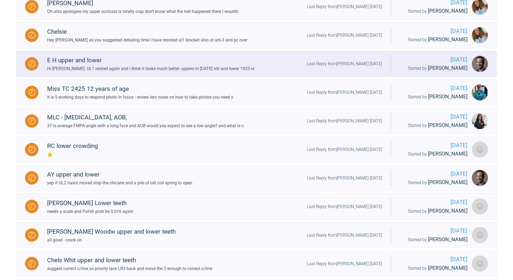
click at [352, 67] on div "Last Reply from [PERSON_NAME] [DATE]" at bounding box center [344, 63] width 75 height 7
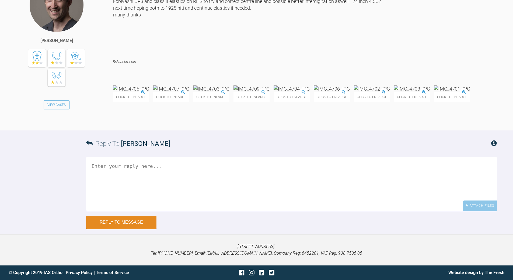
scroll to position [4545, 0]
click at [186, 211] on textarea at bounding box center [291, 184] width 411 height 54
click at [99, 211] on textarea "aghre e- crack on" at bounding box center [291, 184] width 411 height 54
click at [161, 211] on textarea "agree- crack on" at bounding box center [291, 184] width 411 height 54
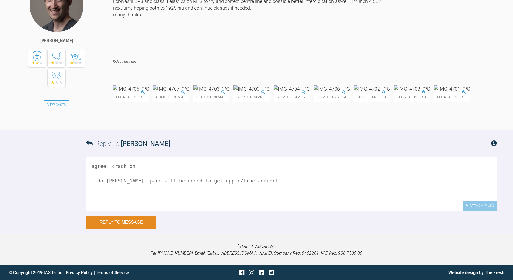
click at [102, 211] on textarea "agree- crack on i do [PERSON_NAME] space will be neeed to get upp c/line correct" at bounding box center [291, 184] width 411 height 54
drag, startPoint x: 102, startPoint y: 261, endPoint x: 112, endPoint y: 256, distance: 11.9
click at [104, 211] on textarea "agree- crack on i do [PERSON_NAME] space will be neeed to get upp c/line correct" at bounding box center [291, 184] width 411 height 54
click at [145, 211] on textarea "agree- crack on i space will be neeed to get upp c/line correct" at bounding box center [291, 184] width 411 height 54
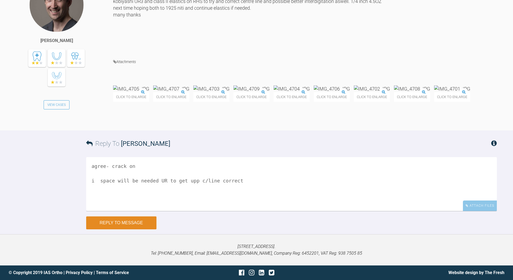
type textarea "agree- crack on i space will be needed UR to get upp c/line correct"
click at [133, 220] on button "Reply to Message" at bounding box center [121, 222] width 70 height 13
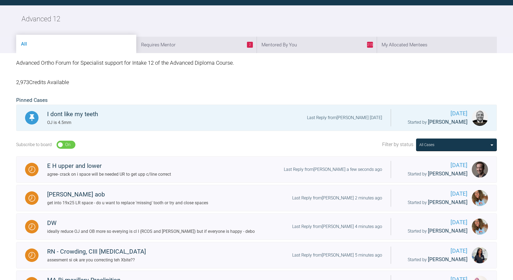
scroll to position [596, 0]
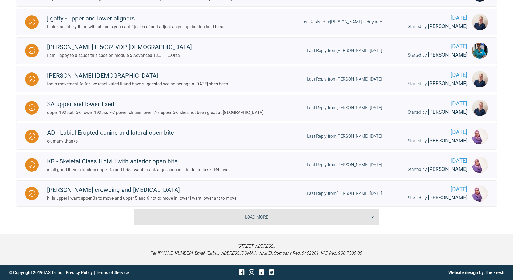
click at [369, 217] on div "Load More" at bounding box center [257, 217] width 246 height 16
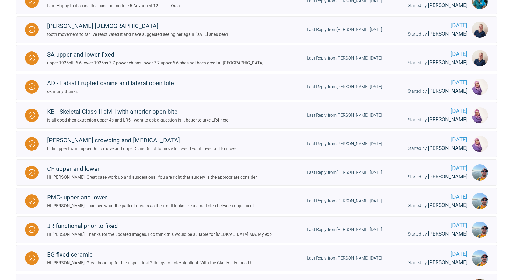
scroll to position [1208, 0]
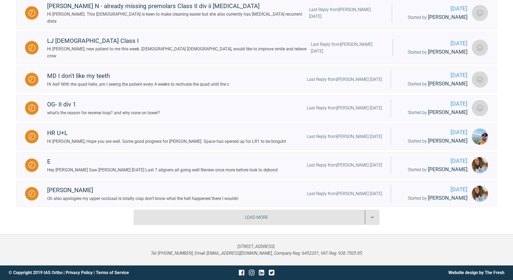
click at [370, 216] on div "Load More" at bounding box center [257, 218] width 246 height 16
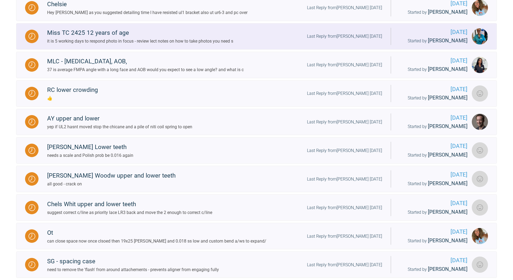
scroll to position [1290, 0]
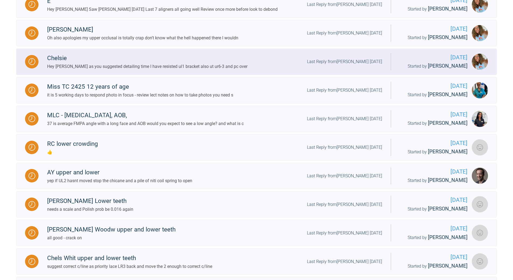
click at [361, 65] on div "Last Reply from [PERSON_NAME] [DATE]" at bounding box center [344, 61] width 75 height 7
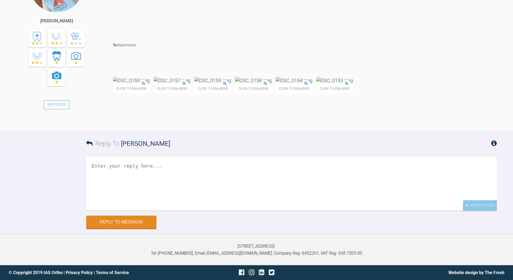
scroll to position [5621, 0]
click at [312, 84] on img at bounding box center [294, 80] width 37 height 7
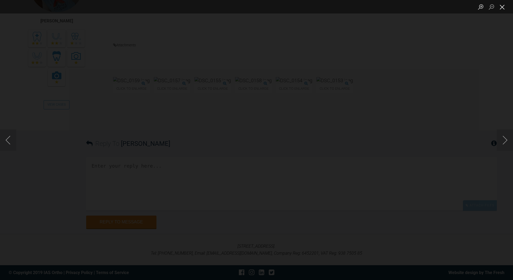
click at [503, 7] on button "Close lightbox" at bounding box center [502, 6] width 11 height 9
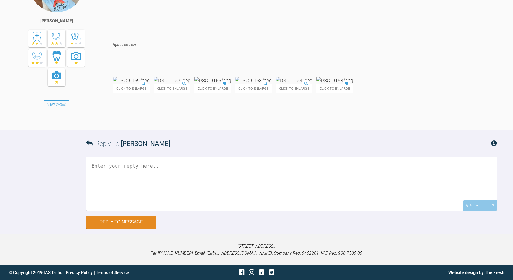
click at [176, 211] on textarea at bounding box center [291, 184] width 411 height 54
click at [184, 211] on textarea "are you aiming to level upper ginvae or incisal edges?" at bounding box center [291, 184] width 411 height 54
click at [239, 211] on textarea "are you aiming to level upper ginvaal or incisal edges?" at bounding box center [291, 184] width 411 height 54
click at [141, 211] on textarea "are you aiming to level upper ginvaal or incisal edges? what do you pland doe b…" at bounding box center [291, 184] width 411 height 54
drag, startPoint x: 141, startPoint y: 250, endPoint x: 144, endPoint y: 247, distance: 3.8
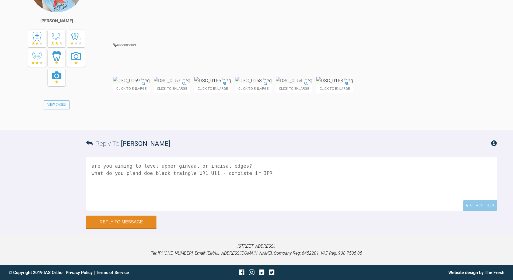
click at [141, 211] on textarea "are you aiming to level upper ginvaal or incisal edges? what do you pland doe b…" at bounding box center [291, 184] width 411 height 54
drag, startPoint x: 135, startPoint y: 250, endPoint x: 140, endPoint y: 248, distance: 4.7
click at [136, 211] on textarea "are you aiming to level upper ginvaal or incisal edges? what do you pland for t…" at bounding box center [291, 184] width 411 height 54
click at [183, 211] on textarea "are you aiming to level upper ginvaal or incisal edges? what do you plan for th…" at bounding box center [291, 184] width 411 height 54
click at [261, 211] on textarea "are you aiming to level upper gingivaal or incisal edges? what do you plan for …" at bounding box center [291, 184] width 411 height 54
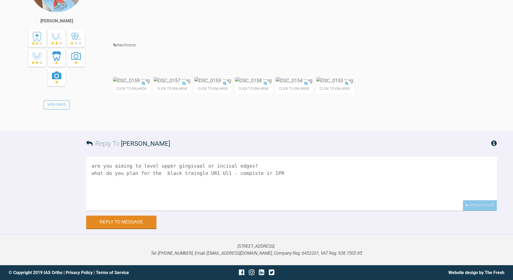
scroll to position [5699, 0]
type textarea "are you aiming to level upper gingivaal or incisal edges? what do you plan for …"
click at [138, 221] on button "Reply to Message" at bounding box center [121, 222] width 70 height 13
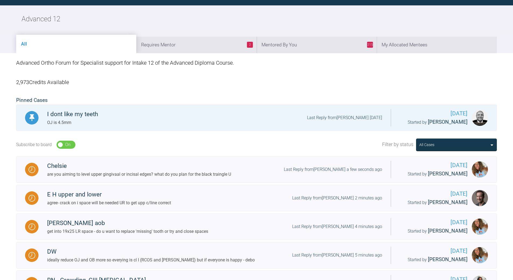
scroll to position [604, 0]
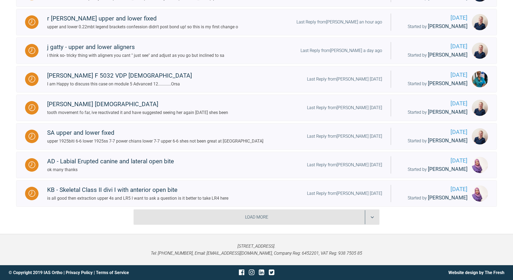
click at [371, 213] on div "Load More" at bounding box center [257, 217] width 246 height 16
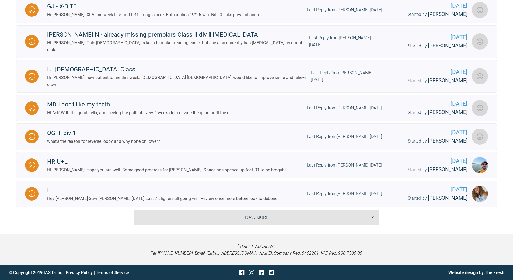
click at [371, 213] on div "Load More" at bounding box center [257, 218] width 246 height 16
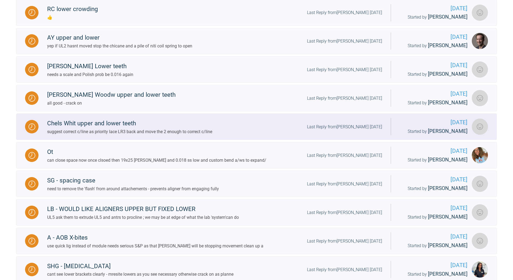
scroll to position [1344, 0]
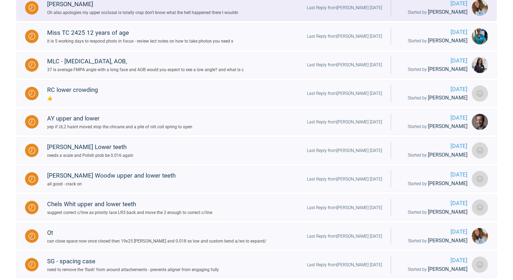
click at [342, 11] on div "Last Reply from [PERSON_NAME] [DATE]" at bounding box center [344, 7] width 75 height 7
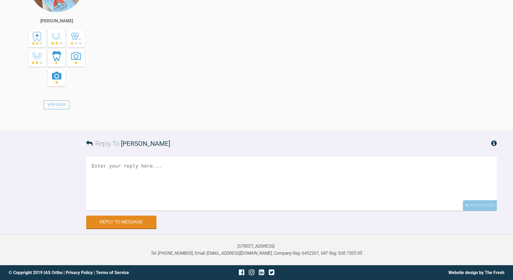
scroll to position [5950, 0]
click at [176, 169] on textarea at bounding box center [291, 184] width 411 height 54
click at [119, 179] on textarea "get into 19x25 [PERSON_NAME] and low n/v and add antr box elastics - will [PERS…" at bounding box center [291, 184] width 411 height 54
click at [255, 165] on textarea "get into 19x25 [PERSON_NAME] and low n/v and add antr box elastics - will likle…" at bounding box center [291, 184] width 411 height 54
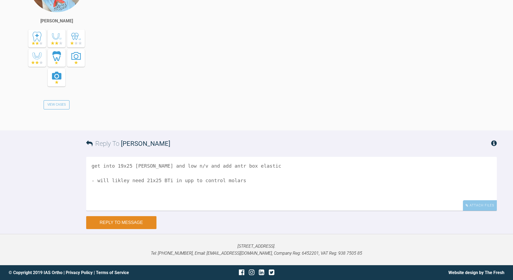
type textarea "get into 19x25 [PERSON_NAME] and low n/v and add antr box elastic - will likley…"
click at [144, 219] on button "Reply to Message" at bounding box center [121, 222] width 70 height 13
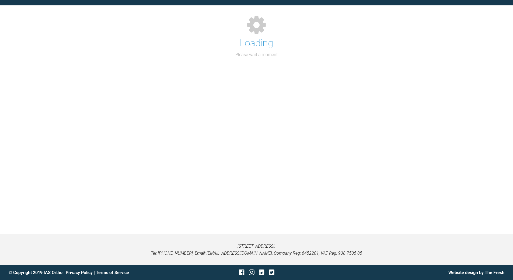
scroll to position [612, 0]
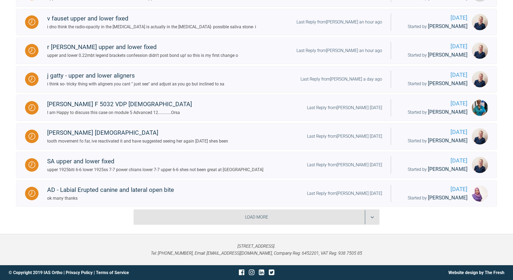
click at [372, 221] on div "Load More" at bounding box center [257, 217] width 246 height 16
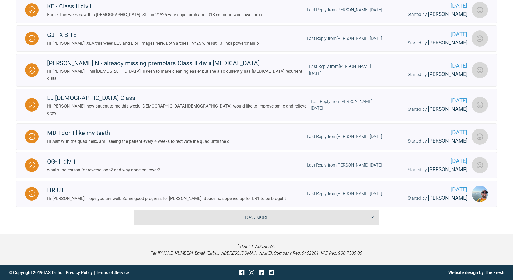
click at [373, 218] on div "Load More" at bounding box center [257, 218] width 246 height 16
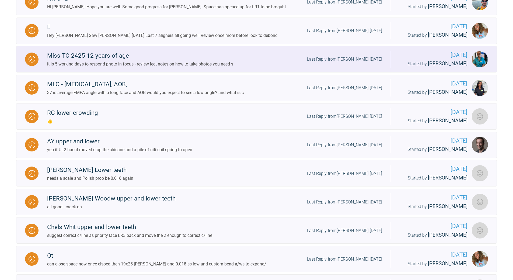
scroll to position [1317, 0]
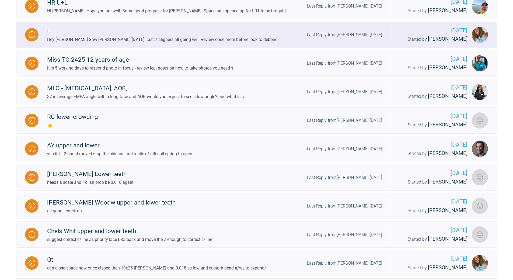
click at [367, 38] on div "Last Reply from [PERSON_NAME] [DATE]" at bounding box center [344, 34] width 75 height 7
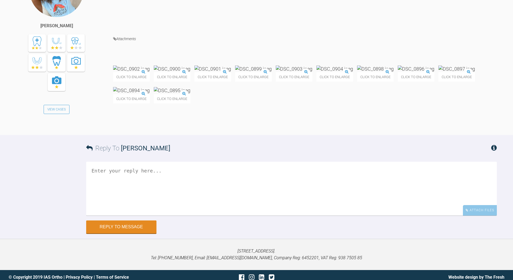
scroll to position [10997, 0]
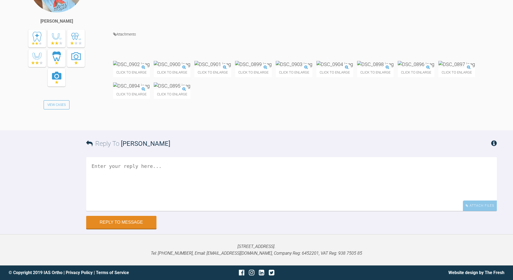
click at [353, 68] on img at bounding box center [334, 64] width 37 height 7
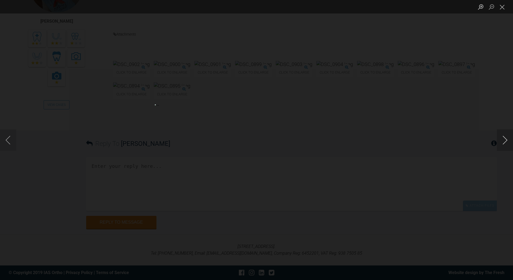
click at [504, 138] on button "Next image" at bounding box center [505, 140] width 16 height 22
click at [5, 141] on button "Previous image" at bounding box center [8, 140] width 16 height 22
click at [6, 141] on button "Previous image" at bounding box center [8, 140] width 16 height 22
click at [503, 7] on button "Close lightbox" at bounding box center [502, 6] width 11 height 9
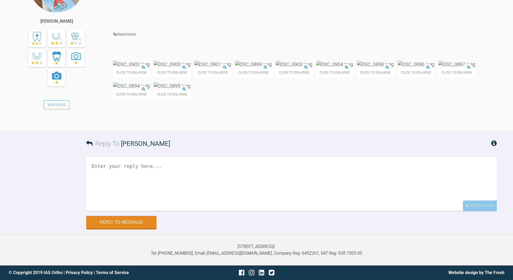
scroll to position [11078, 0]
click at [171, 181] on textarea at bounding box center [291, 184] width 411 height 54
click at [101, 211] on textarea "loosk nice" at bounding box center [291, 184] width 411 height 54
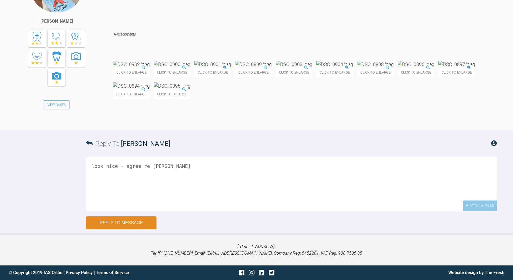
type textarea "look nice - agree re [PERSON_NAME]"
click at [135, 218] on button "Reply to Message" at bounding box center [121, 222] width 70 height 13
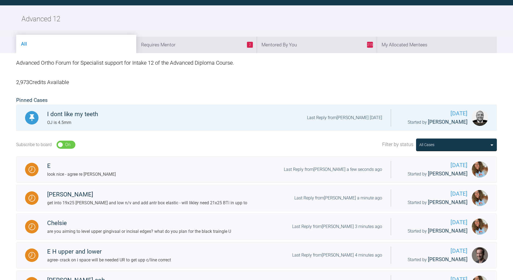
scroll to position [620, 0]
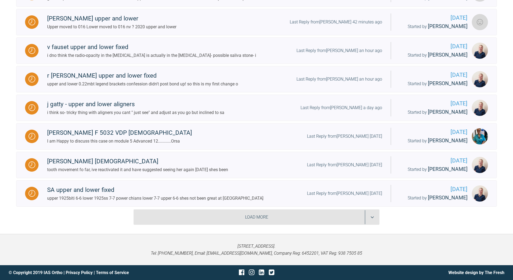
click at [375, 219] on div "Load More" at bounding box center [257, 217] width 246 height 16
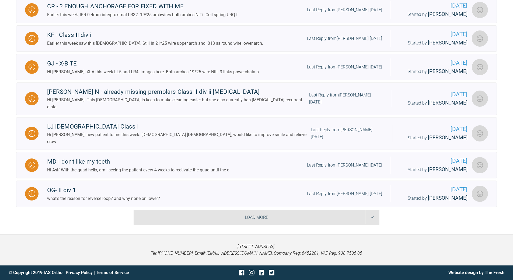
click at [369, 211] on div "Load More" at bounding box center [257, 218] width 246 height 16
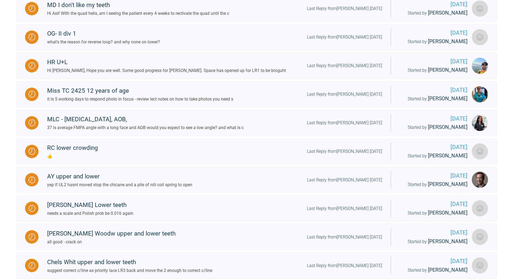
scroll to position [1236, 0]
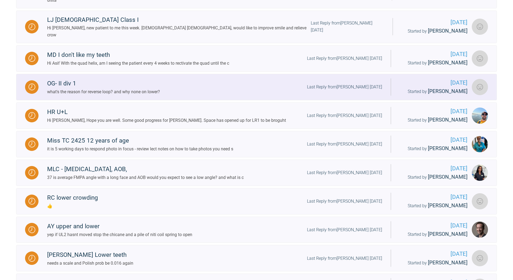
click at [359, 91] on div "Last Reply from [PERSON_NAME] [DATE]" at bounding box center [344, 87] width 75 height 7
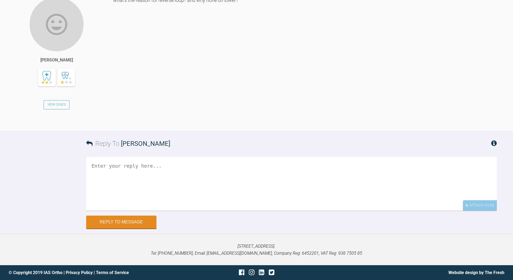
scroll to position [1779, 0]
click at [156, 198] on textarea at bounding box center [291, 184] width 411 height 54
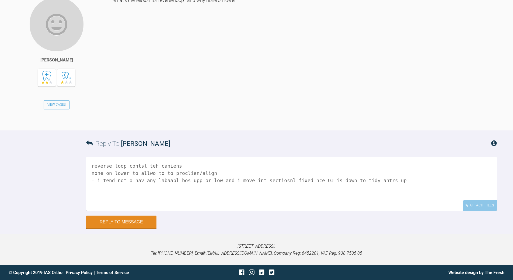
drag, startPoint x: 127, startPoint y: 209, endPoint x: 130, endPoint y: 204, distance: 6.1
click at [127, 208] on textarea "reverse loop contsl teh caniens none on lower to allwo to to proclien/align - i…" at bounding box center [291, 184] width 411 height 54
click at [166, 207] on textarea "reverse loop contsl teh caniens none on lower to allwo to to proclien/align - i…" at bounding box center [291, 184] width 411 height 54
click at [216, 206] on textarea "reverse loop contsl teh caniens none on lower to allwo to to proclien/align - i…" at bounding box center [291, 184] width 411 height 54
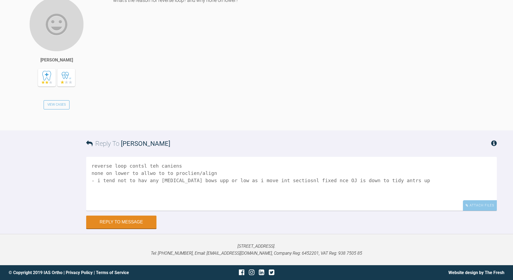
click at [272, 207] on textarea "reverse loop contsl teh caniens none on lower to allwo to to proclien/align - i…" at bounding box center [291, 184] width 411 height 54
click at [137, 192] on textarea "reverse loop contsl teh caniens none on lower to allwo to to proclien/align - i…" at bounding box center [291, 184] width 411 height 54
click at [146, 200] on textarea "reverse loop controls the caniens none on lower to allwo to to proclien/align -…" at bounding box center [291, 184] width 411 height 54
click at [152, 200] on textarea "reverse loop controls the caniens none on lower to allowo to to proclien/align …" at bounding box center [291, 184] width 411 height 54
click at [166, 200] on textarea "reverse loop controls the caniens none on lower to allow inciosr to proclien/al…" at bounding box center [291, 184] width 411 height 54
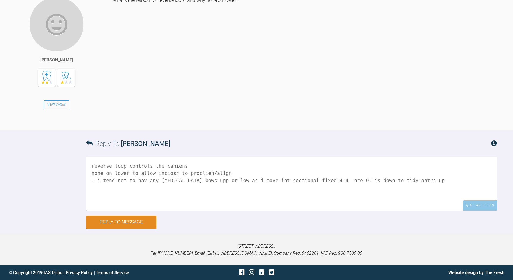
click at [249, 207] on textarea "reverse loop controls the caniens none on lower to allow inciosr to proclien/al…" at bounding box center [291, 184] width 411 height 54
click at [314, 208] on textarea "reverse loop controls the caniens none on lower to allow inciosr to proclien/al…" at bounding box center [291, 184] width 411 height 54
click at [310, 207] on textarea "reverse loop controls the caniens none on lower to allow inciosr to proclien/al…" at bounding box center [291, 184] width 411 height 54
type textarea "reverse loop controls the caniens none on lower to allow inciosr to proclien/al…"
click at [136, 229] on button "Reply to Message" at bounding box center [121, 222] width 70 height 13
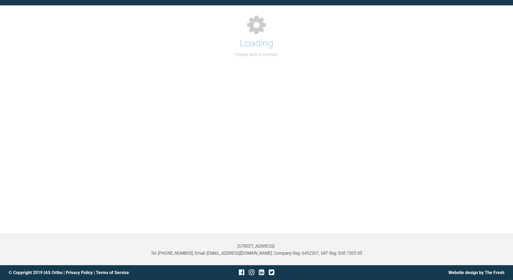
scroll to position [620, 0]
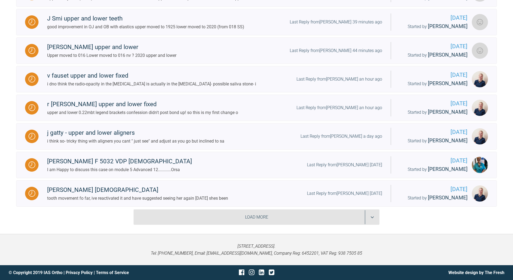
click at [371, 213] on div "Load More" at bounding box center [257, 217] width 246 height 16
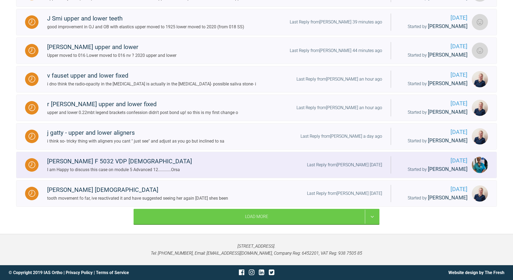
scroll to position [1216, 0]
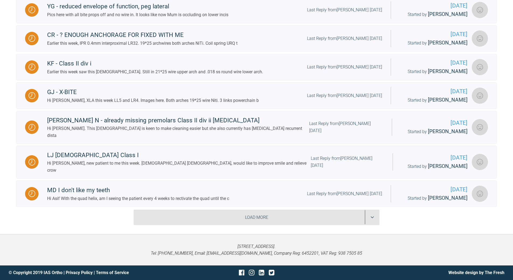
click at [371, 219] on div "Load More" at bounding box center [257, 218] width 246 height 16
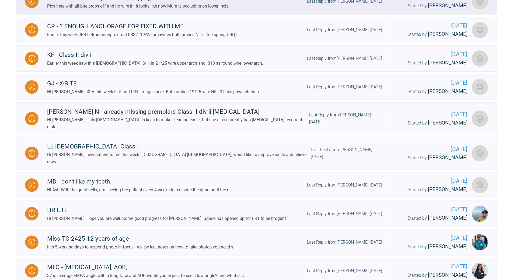
scroll to position [1128, 0]
